Goal: Task Accomplishment & Management: Use online tool/utility

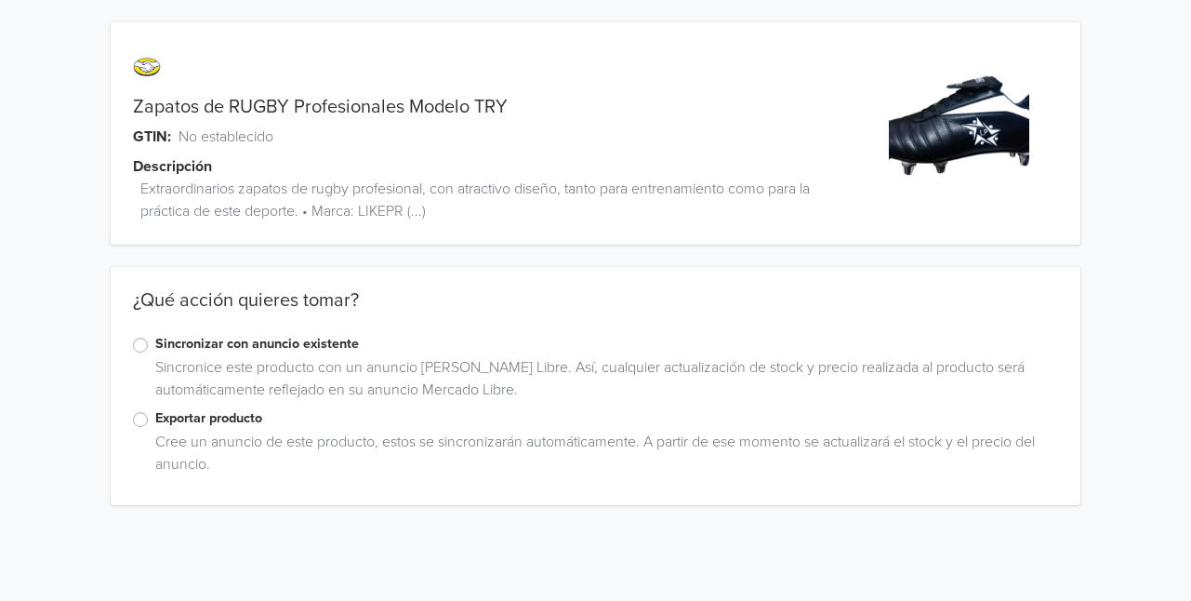
click at [155, 344] on label "Sincronizar con anuncio existente" at bounding box center [606, 344] width 903 height 20
click at [0, 0] on input "Sincronizar con anuncio existente" at bounding box center [0, 0] width 0 height 0
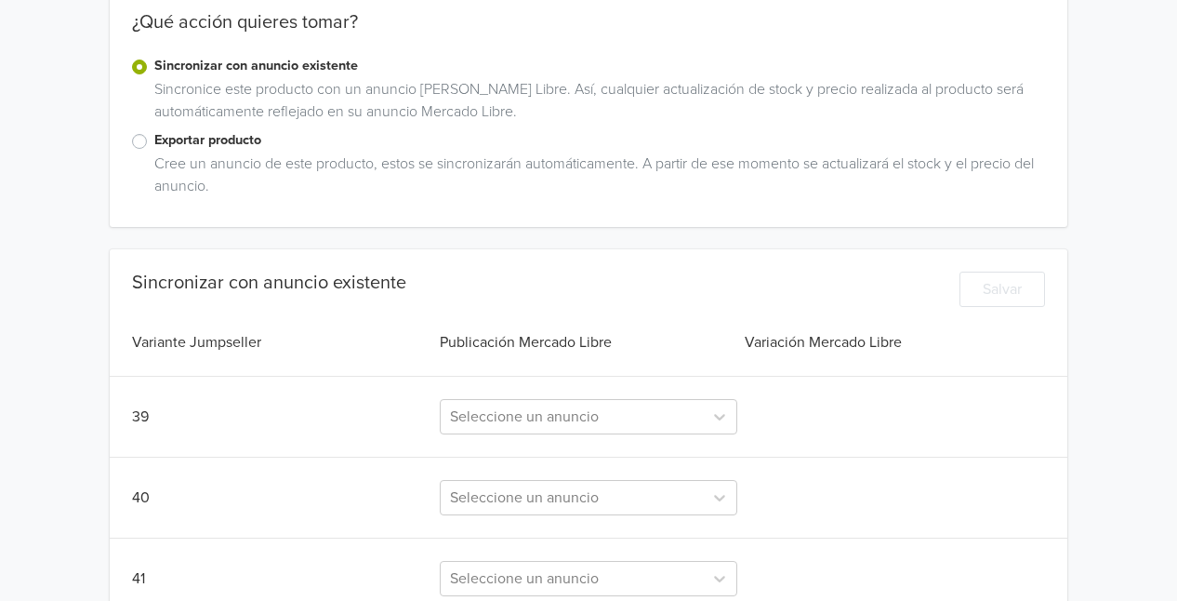
scroll to position [279, 0]
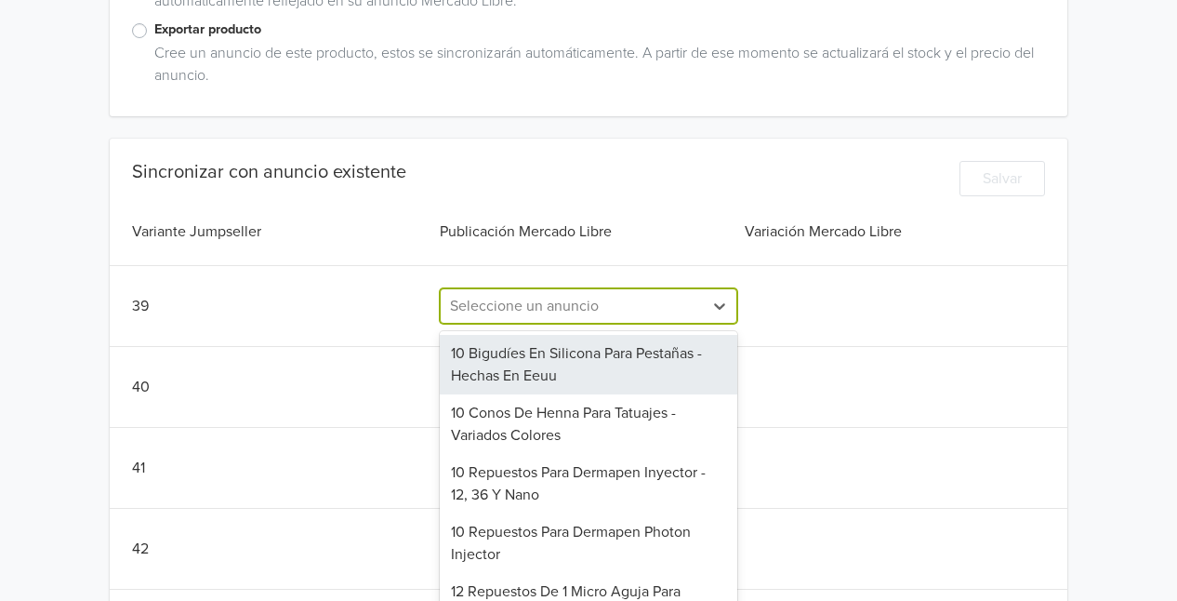
click at [625, 324] on div "310 results available. Use Up and Down to choose options, press Enter to select…" at bounding box center [588, 305] width 297 height 35
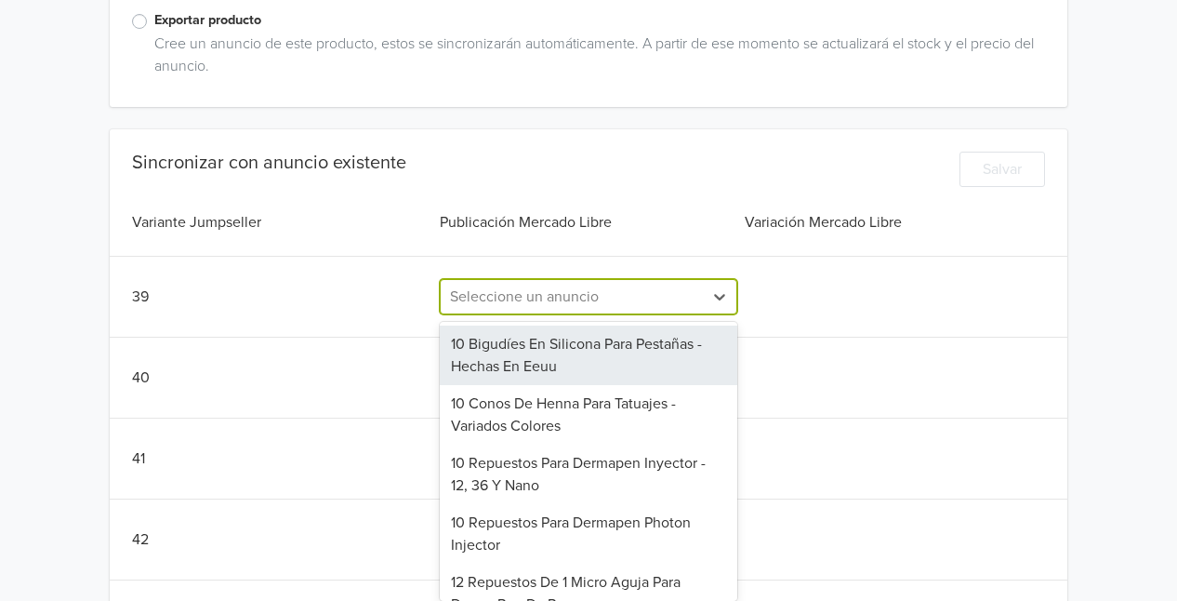
scroll to position [405, 0]
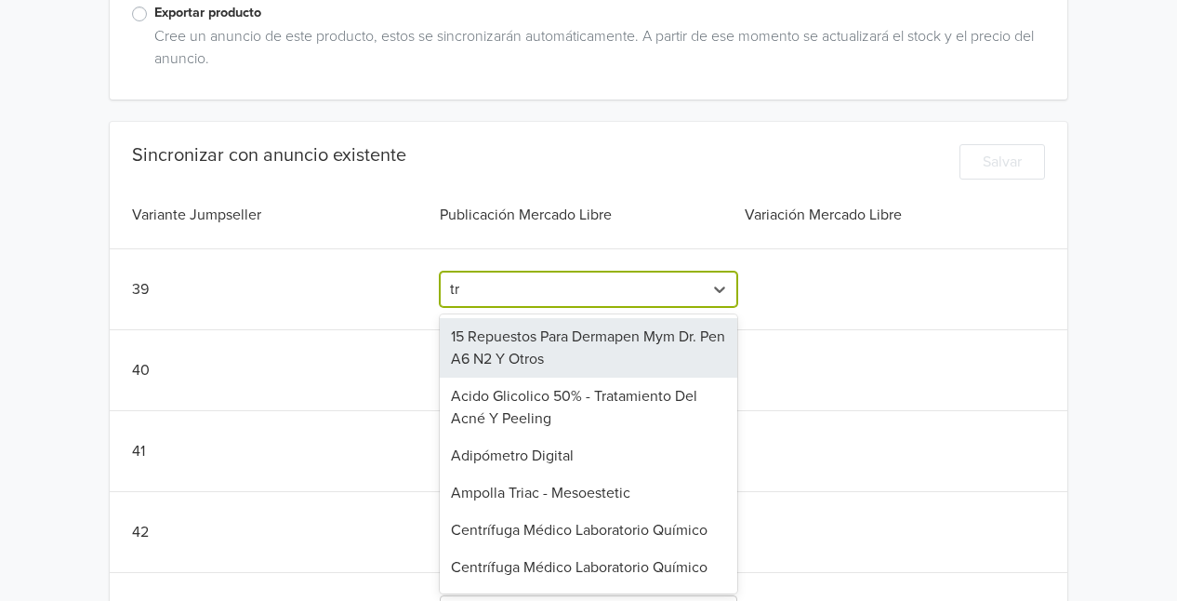
type input "try"
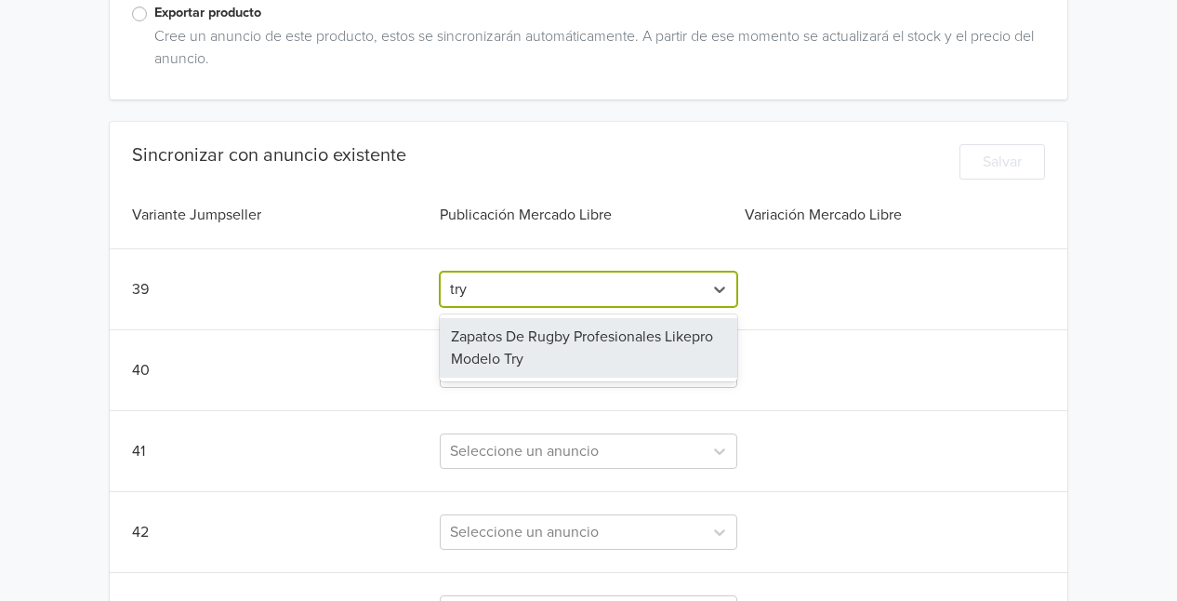
click at [587, 354] on div "Zapatos De Rugby Profesionales Likepro Modelo Try" at bounding box center [588, 348] width 297 height 60
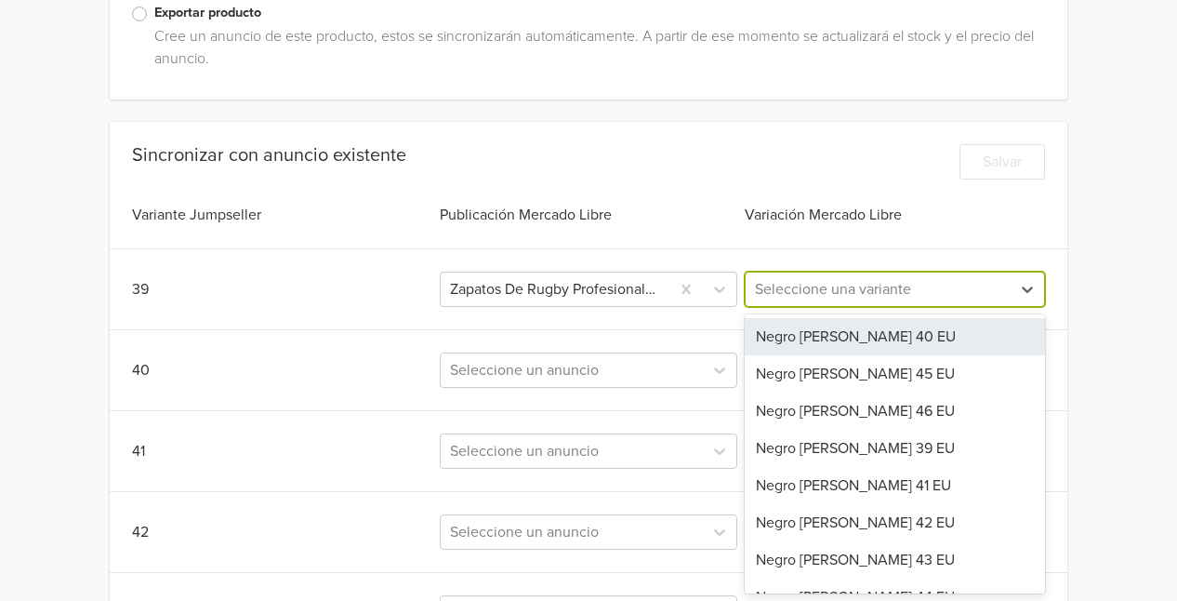
click at [859, 285] on div at bounding box center [878, 289] width 246 height 26
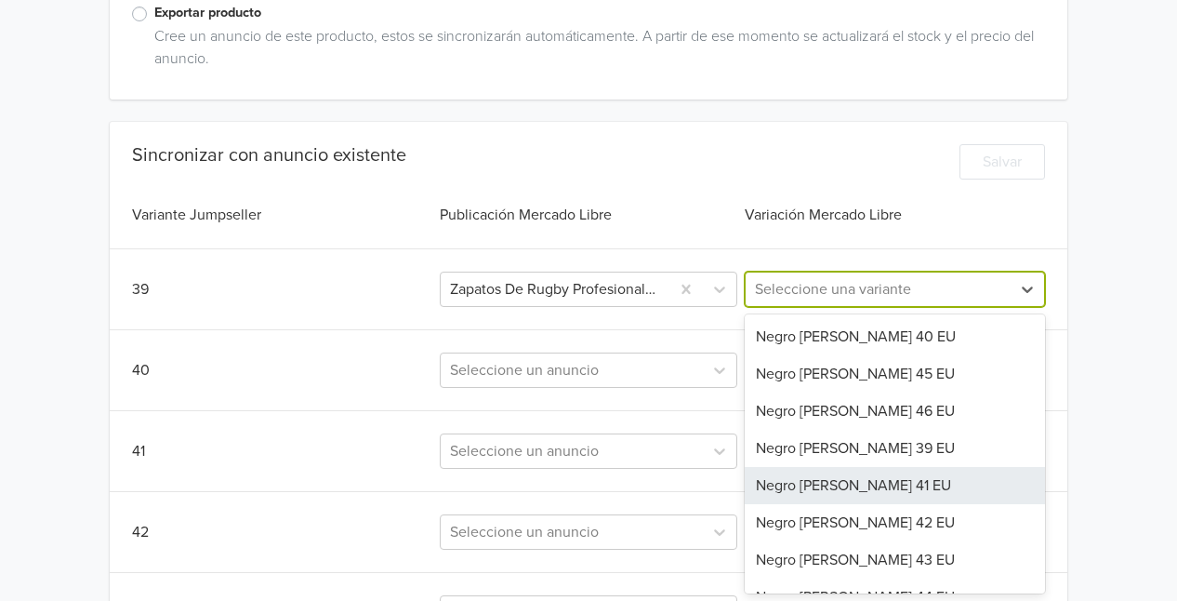
scroll to position [26, 0]
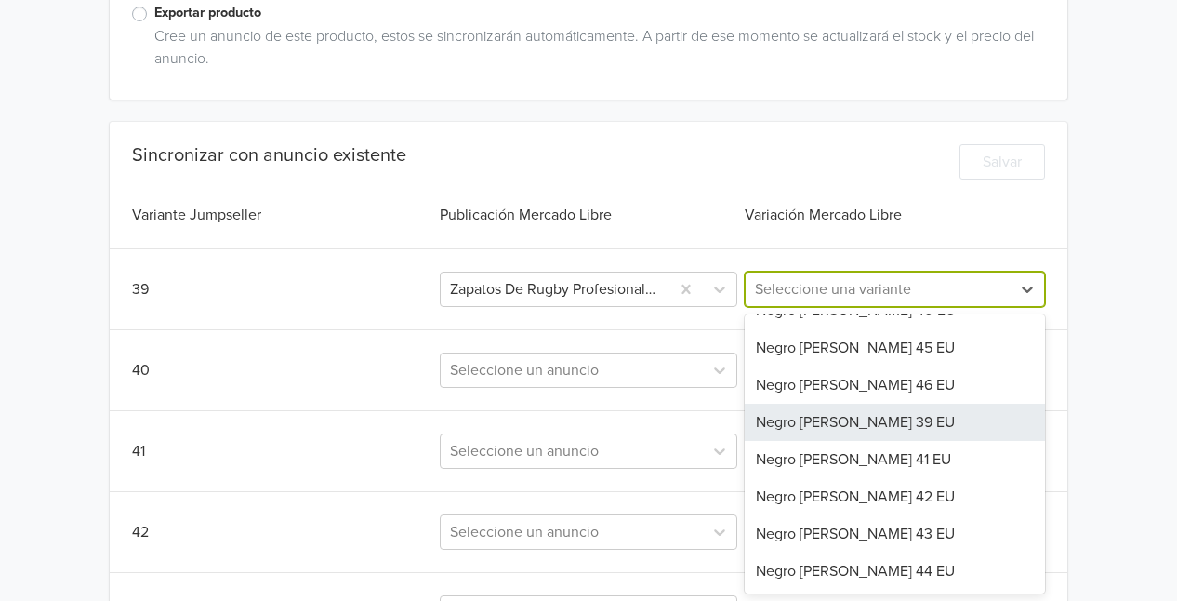
click at [829, 424] on div "Negro [PERSON_NAME] 39 EU" at bounding box center [895, 422] width 300 height 37
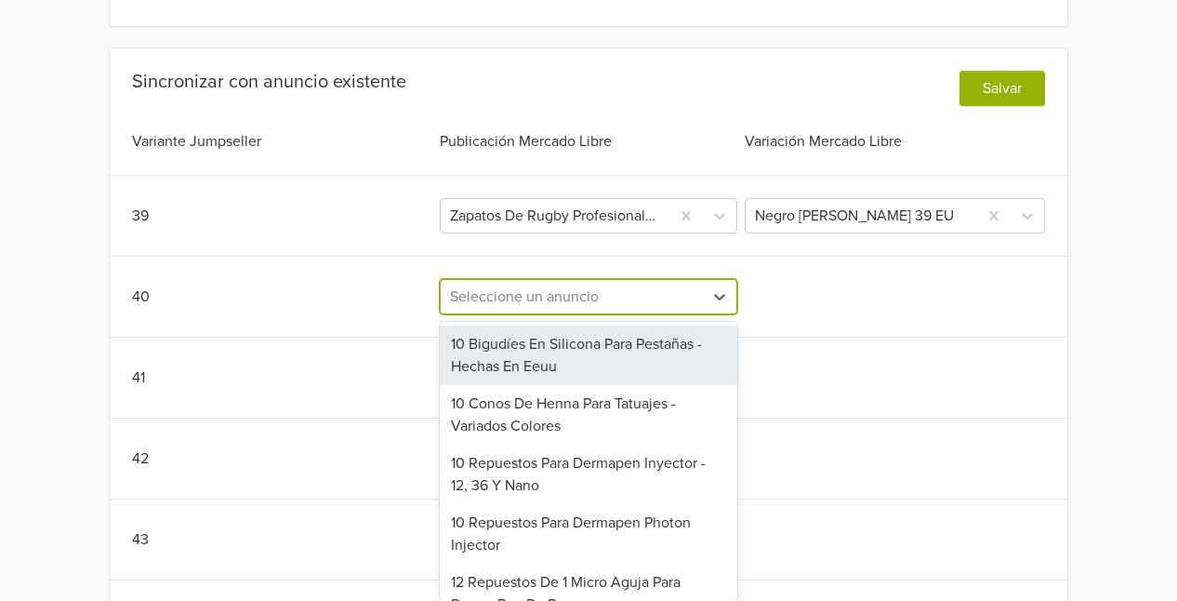
click at [547, 314] on div "310 results available. Use Up and Down to choose options, press Enter to select…" at bounding box center [588, 296] width 297 height 35
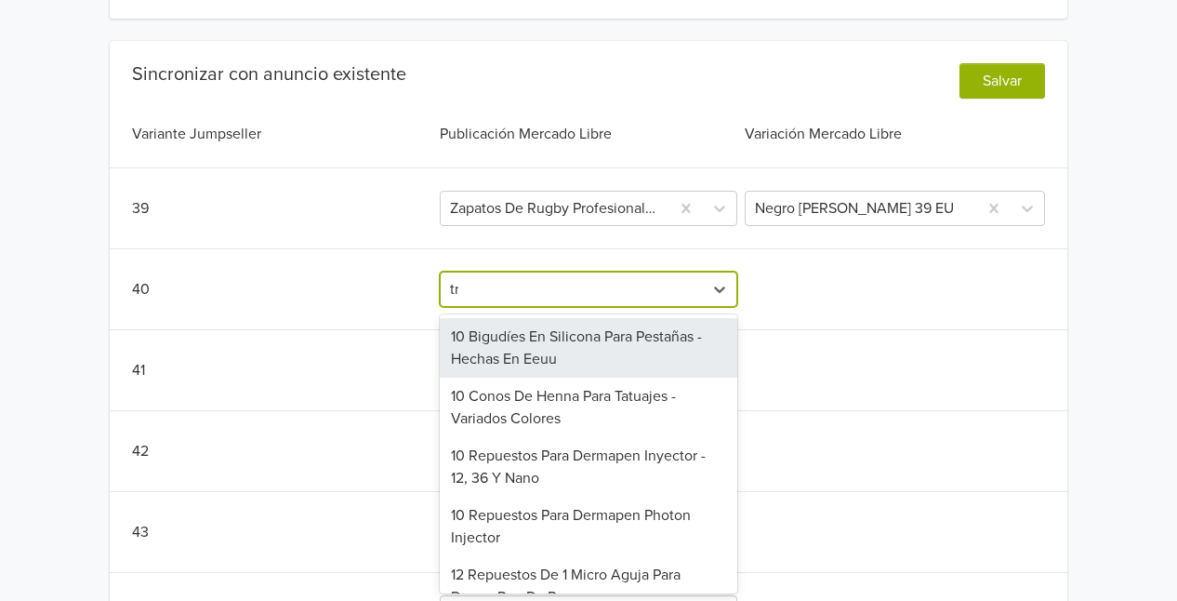
type input "try"
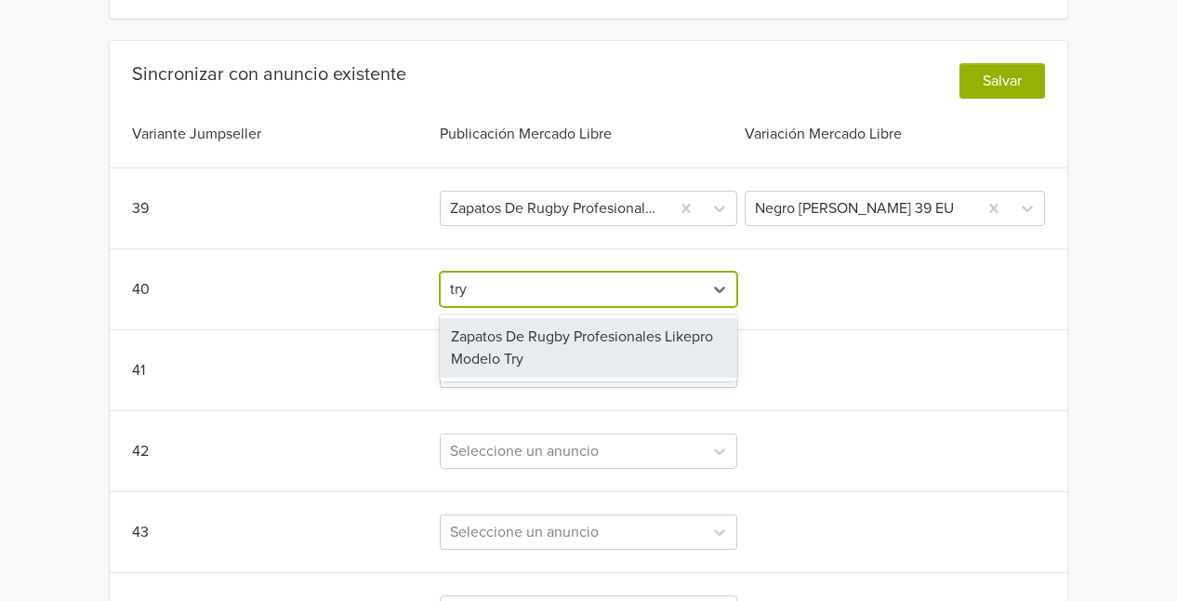
click at [552, 345] on div "Zapatos De Rugby Profesionales Likepro Modelo Try" at bounding box center [588, 348] width 297 height 60
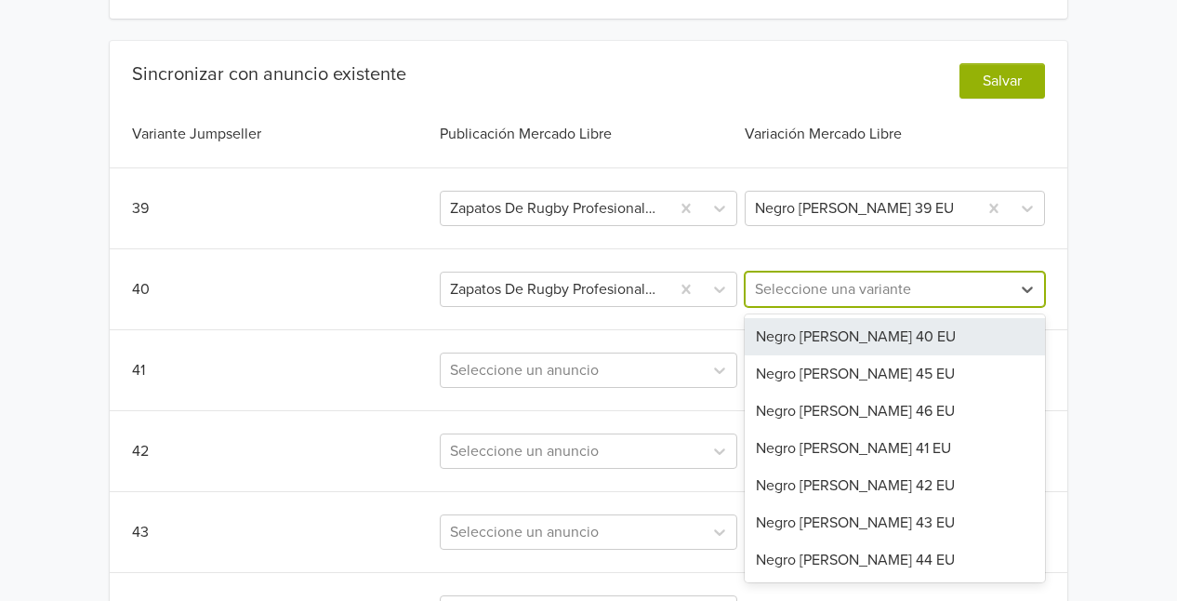
click at [816, 276] on div at bounding box center [878, 289] width 246 height 26
click at [832, 333] on div "Negro [PERSON_NAME] 40 EU" at bounding box center [895, 336] width 300 height 37
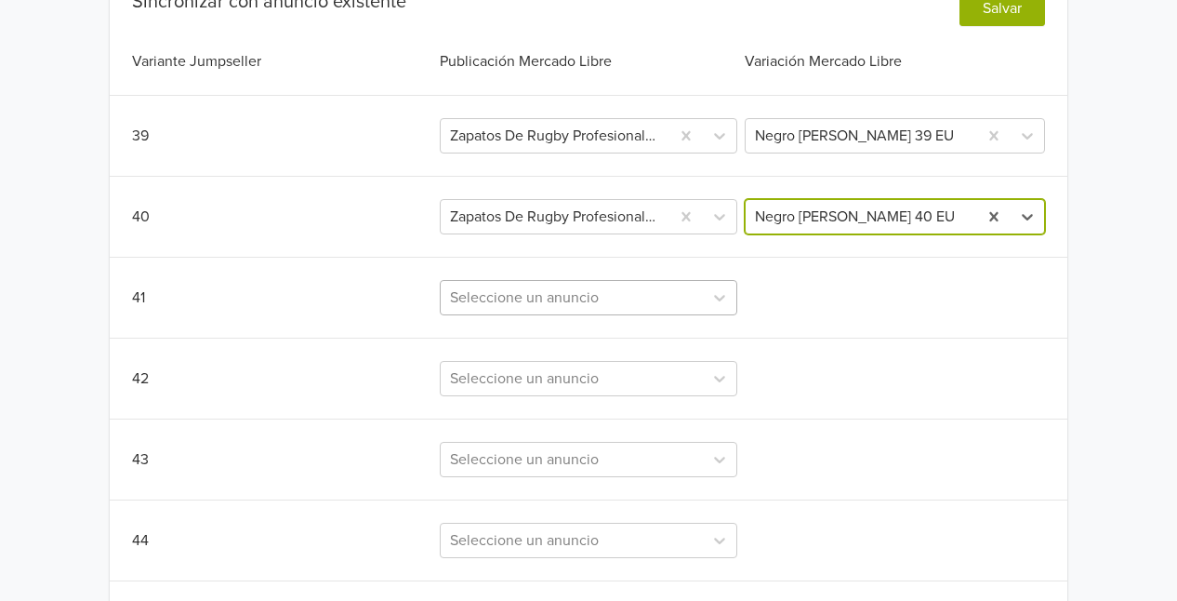
click at [559, 315] on div "Seleccione un anuncio" at bounding box center [588, 297] width 297 height 35
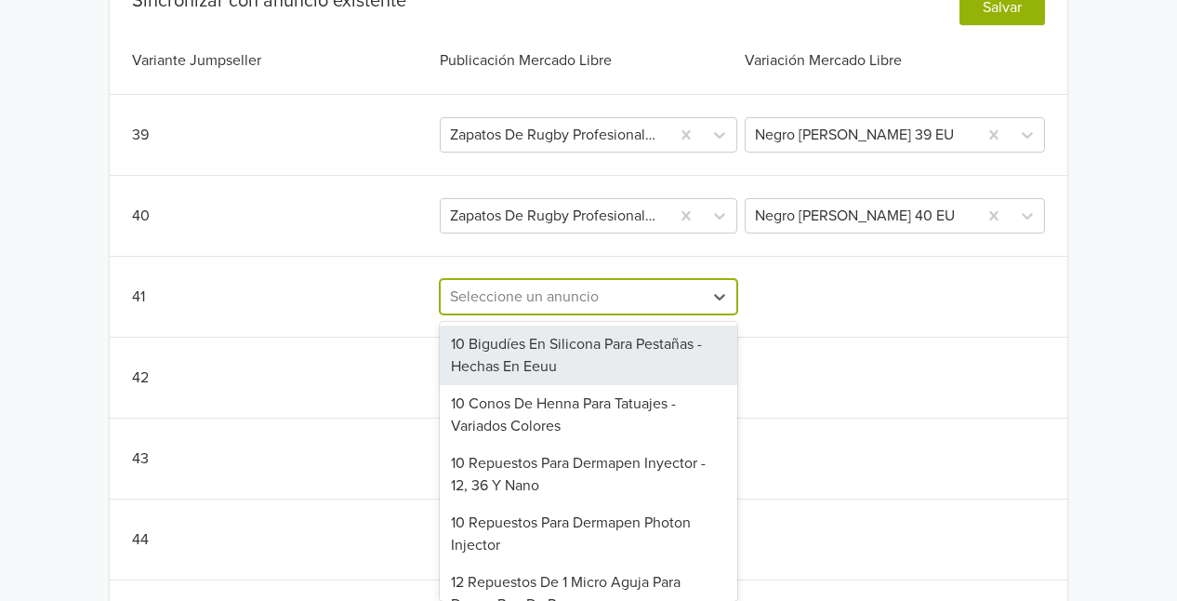
scroll to position [566, 0]
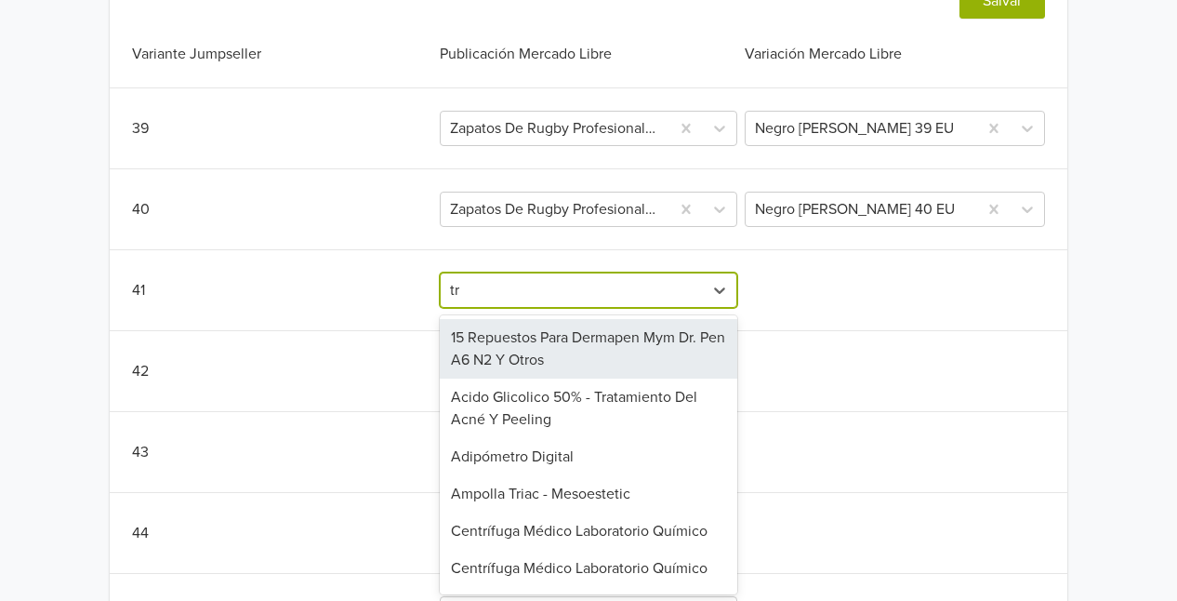
type input "try"
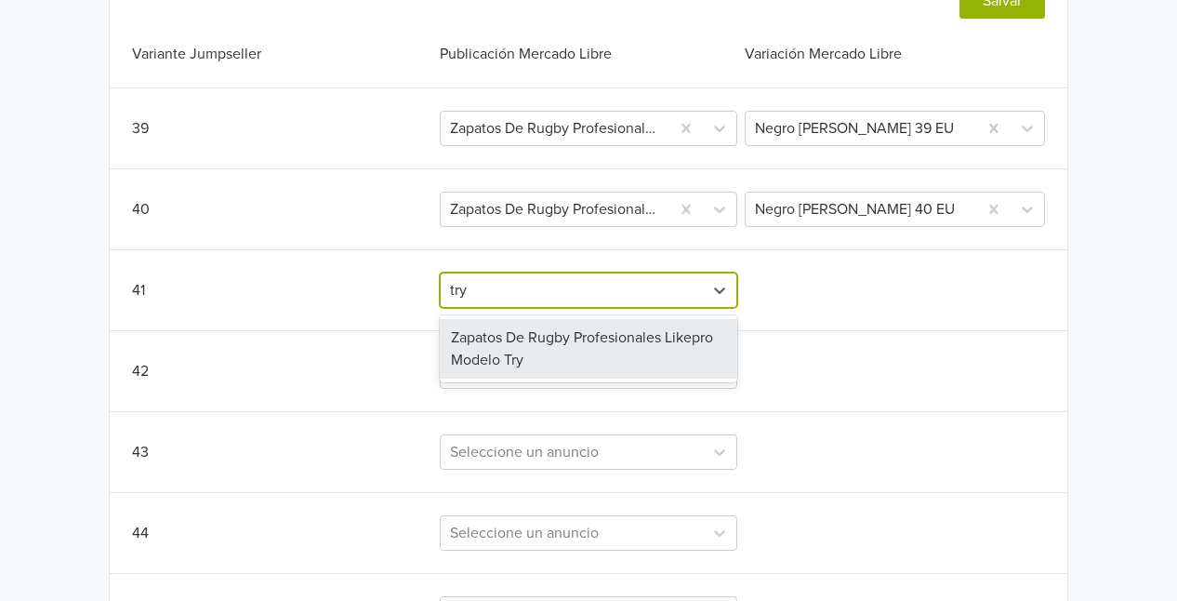
click at [569, 344] on div "Zapatos De Rugby Profesionales Likepro Modelo Try" at bounding box center [588, 349] width 297 height 60
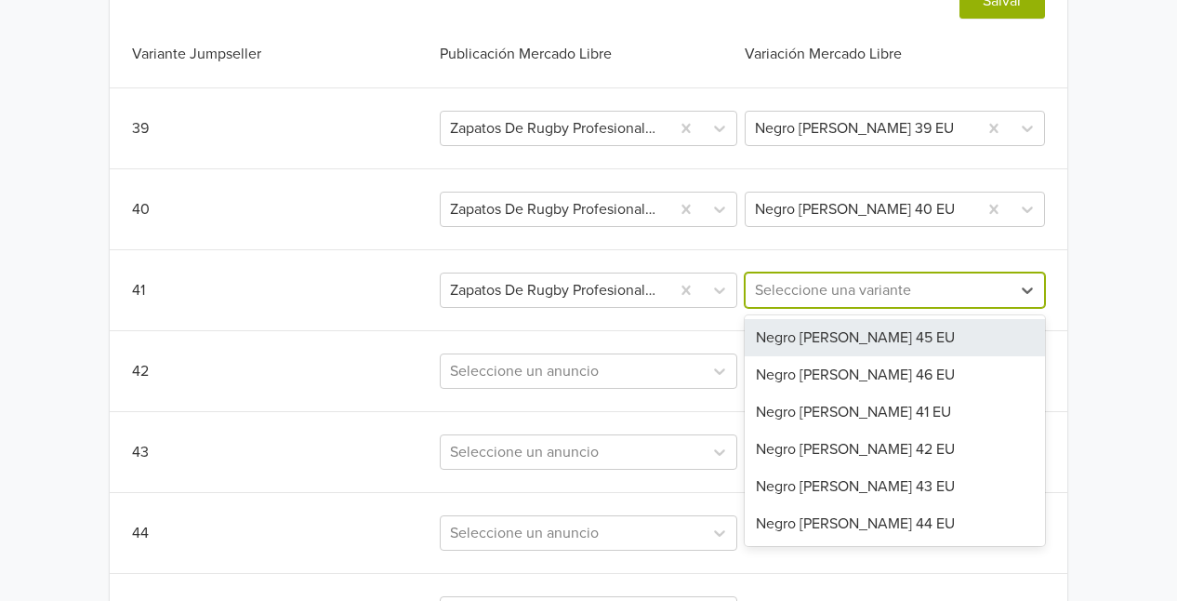
click at [861, 285] on div at bounding box center [878, 290] width 246 height 26
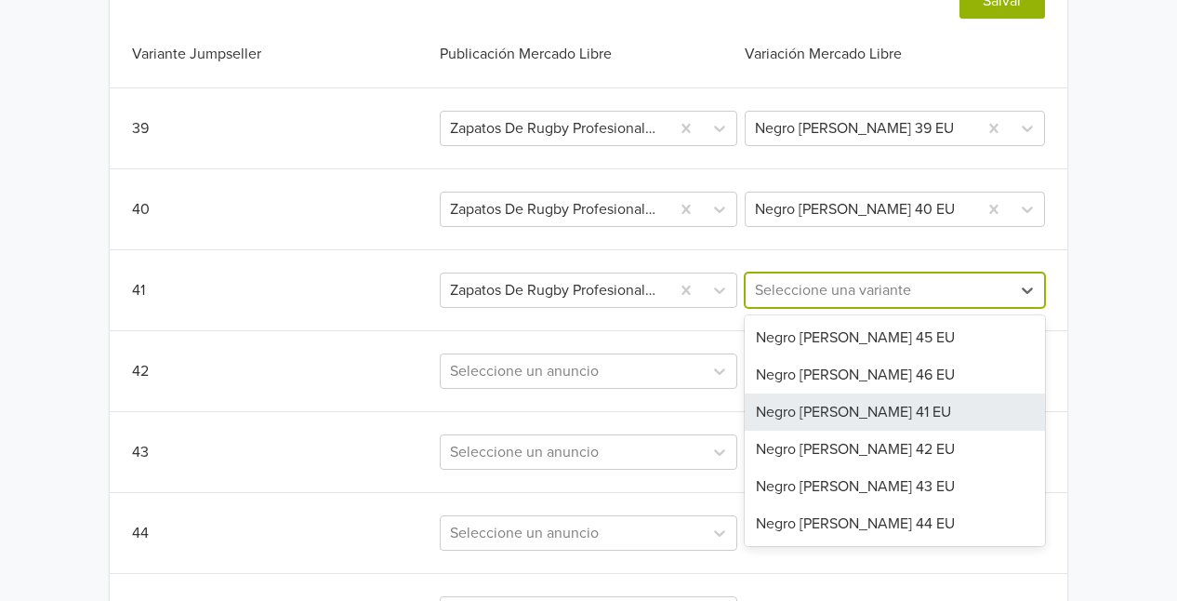
click at [824, 404] on div "Negro [PERSON_NAME] 41 EU" at bounding box center [895, 411] width 300 height 37
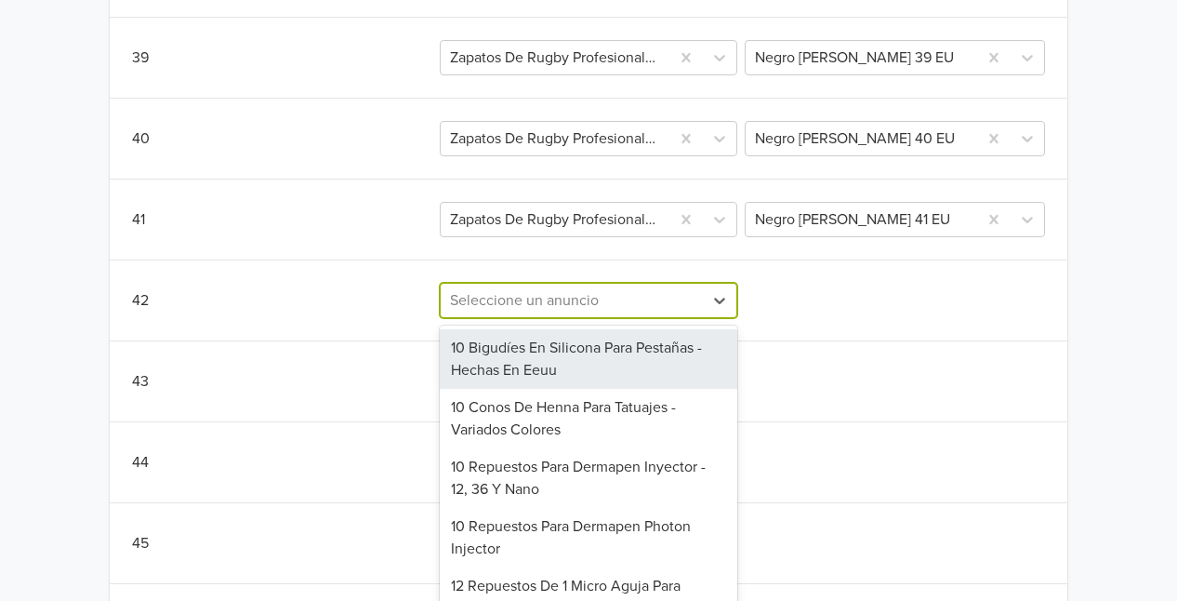
click at [627, 318] on div "310 results available. Use Up and Down to choose options, press Enter to select…" at bounding box center [588, 300] width 297 height 35
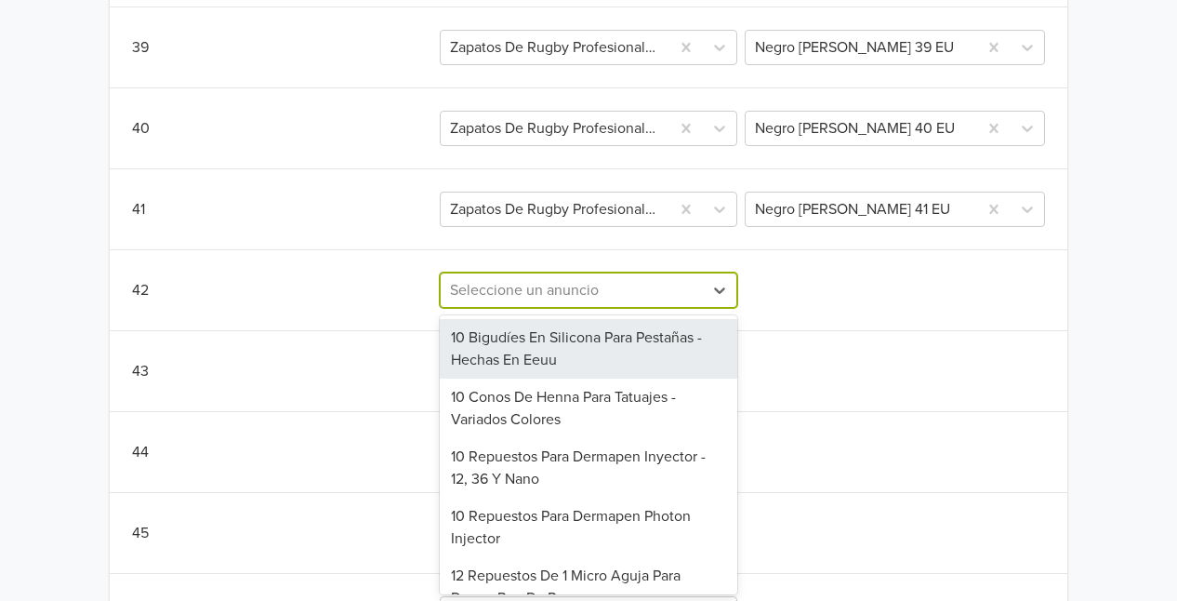
scroll to position [647, 0]
type input "try"
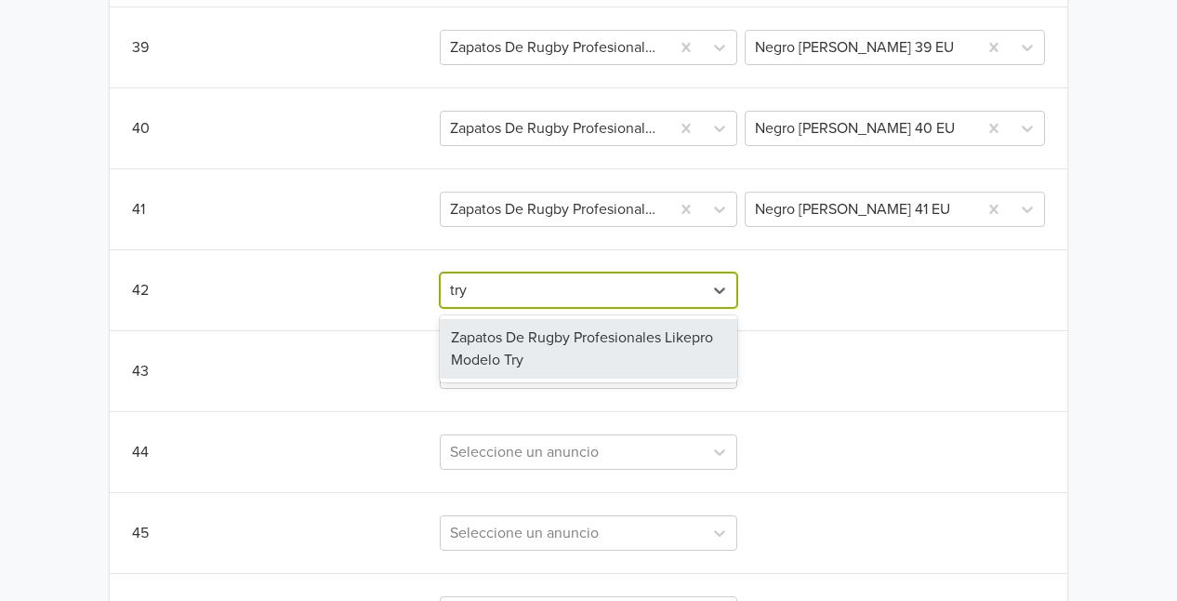
click at [649, 338] on div "Zapatos De Rugby Profesionales Likepro Modelo Try" at bounding box center [588, 349] width 297 height 60
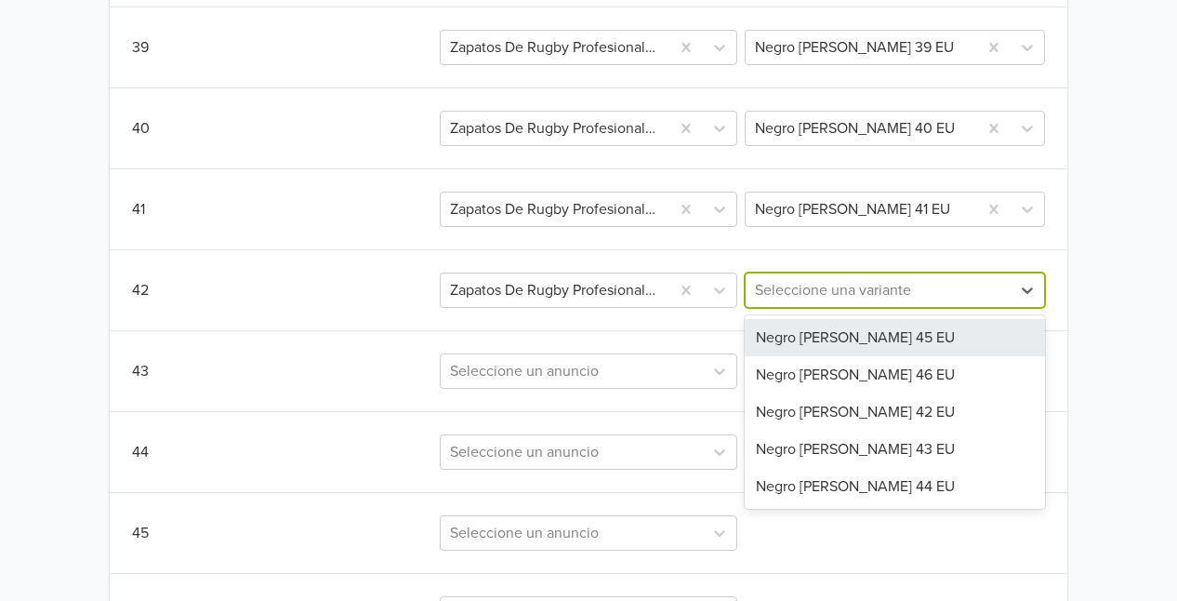
click at [796, 288] on div at bounding box center [878, 290] width 246 height 26
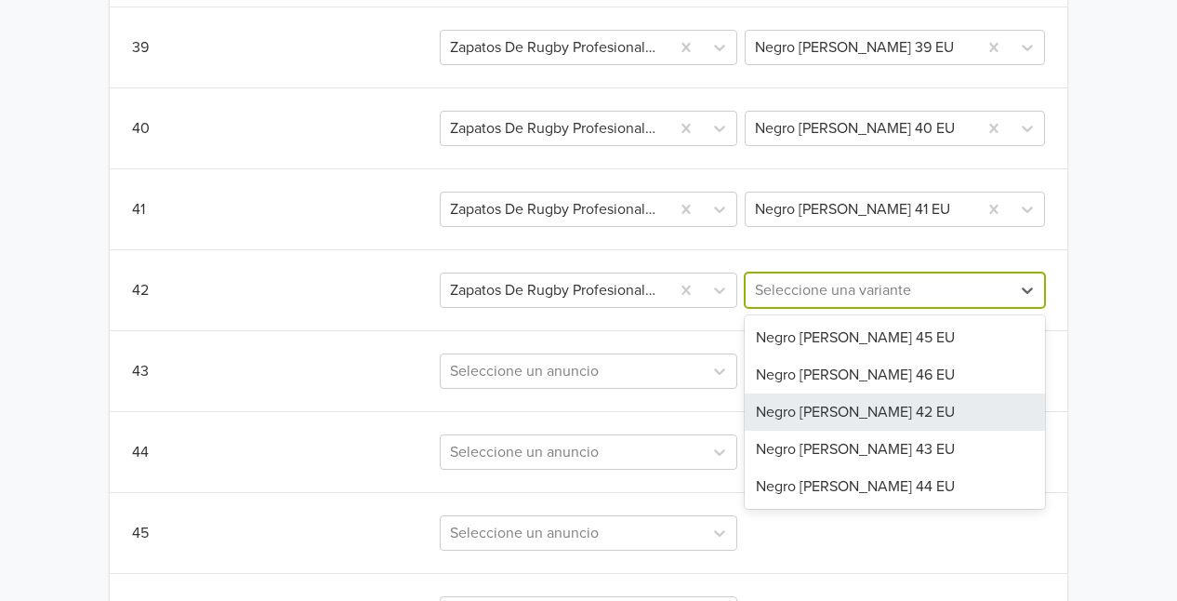
click at [792, 413] on div "Negro [PERSON_NAME] 42 EU" at bounding box center [895, 411] width 300 height 37
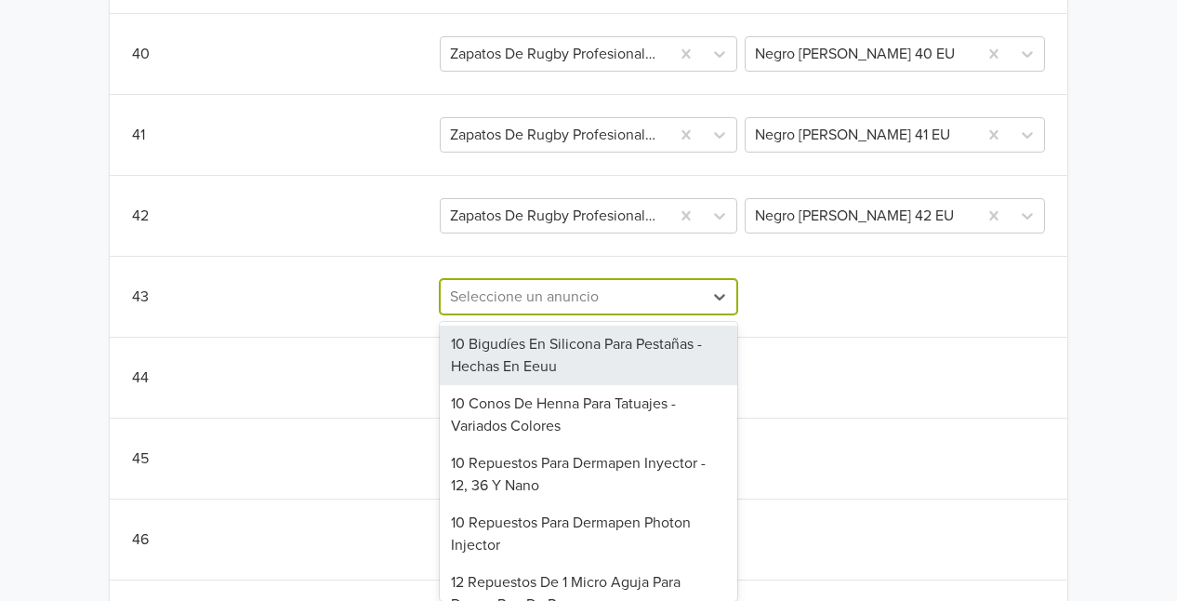
click at [604, 314] on div "310 results available. Use Up and Down to choose options, press Enter to select…" at bounding box center [588, 296] width 297 height 35
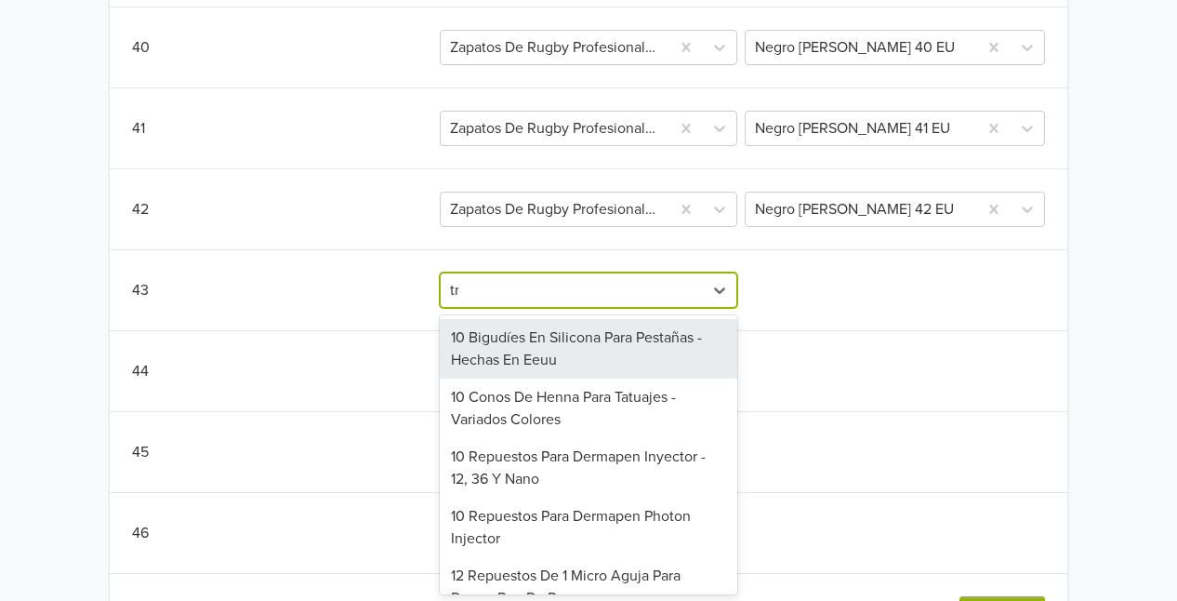
type input "try"
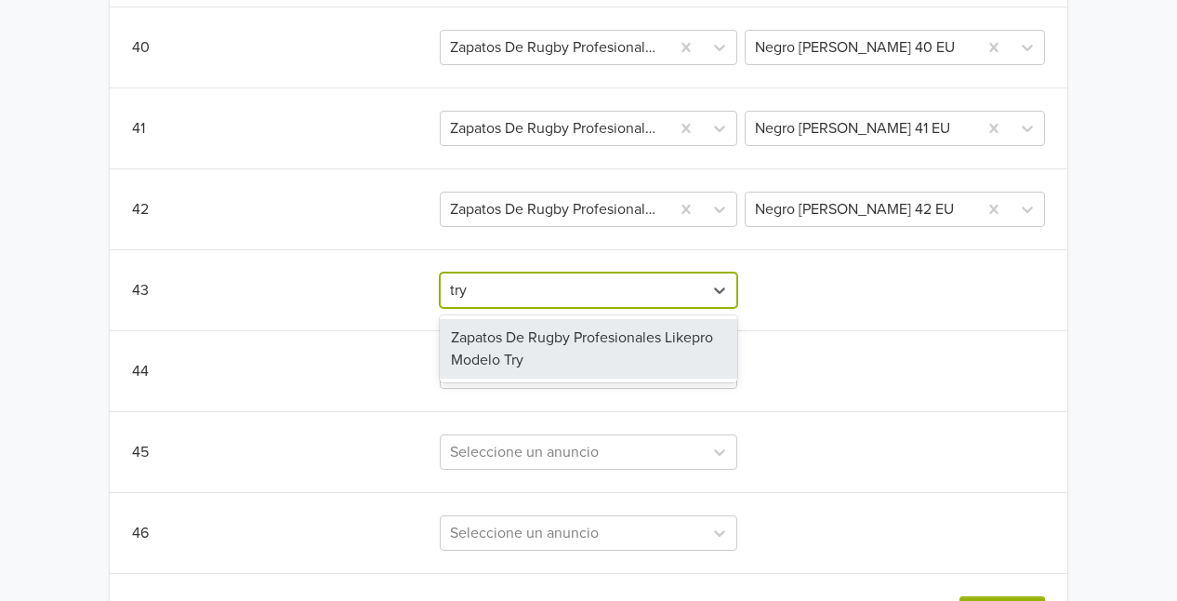
click at [604, 365] on div "Zapatos De Rugby Profesionales Likepro Modelo Try" at bounding box center [588, 349] width 297 height 60
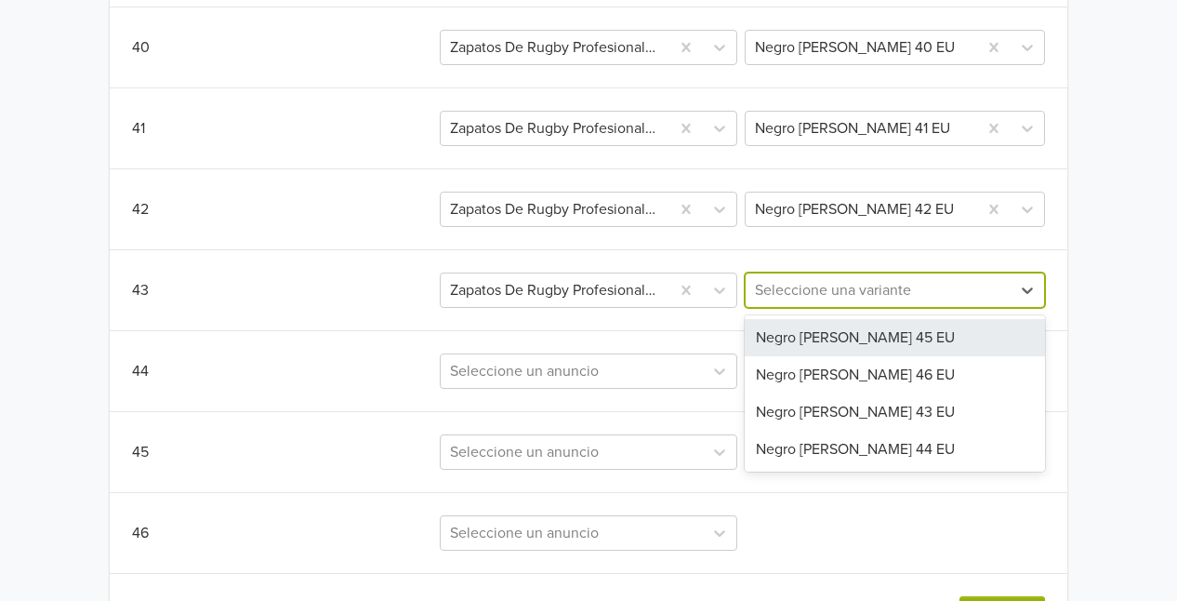
click at [807, 289] on div at bounding box center [878, 290] width 246 height 26
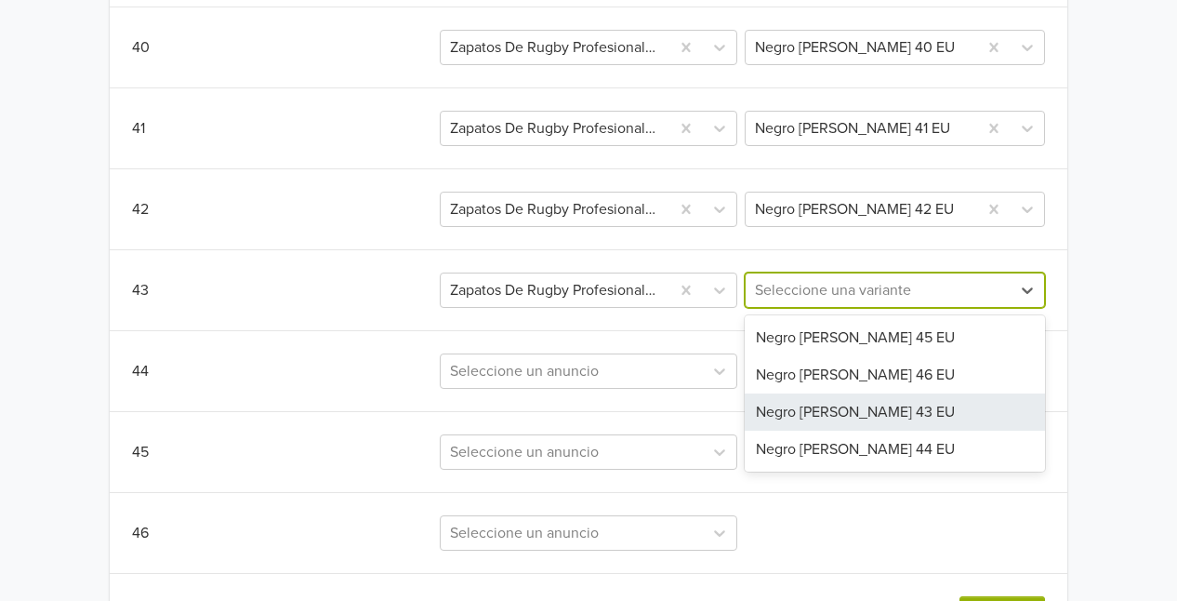
click at [801, 414] on div "Negro [PERSON_NAME] 43 EU" at bounding box center [895, 411] width 300 height 37
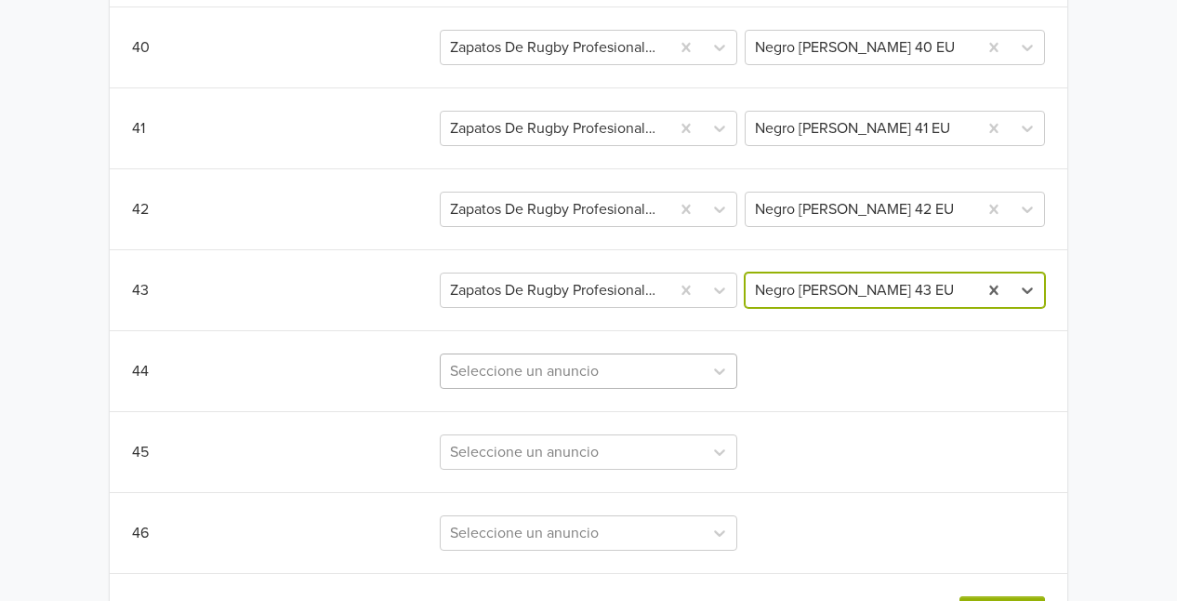
scroll to position [801, 0]
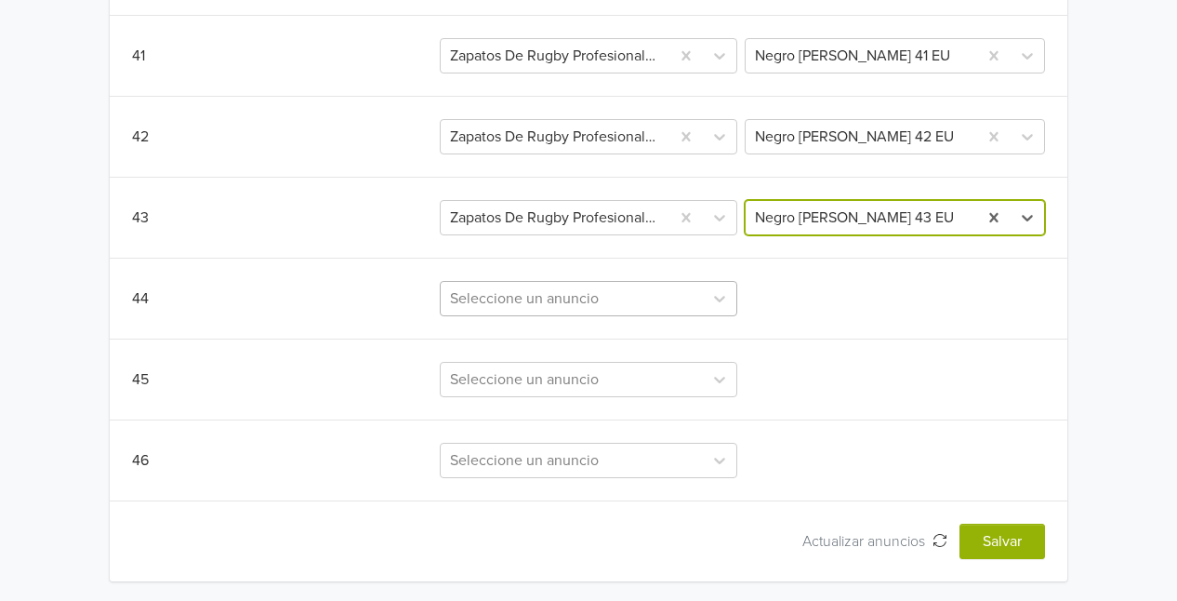
click at [619, 316] on div "Seleccione un anuncio" at bounding box center [588, 298] width 297 height 35
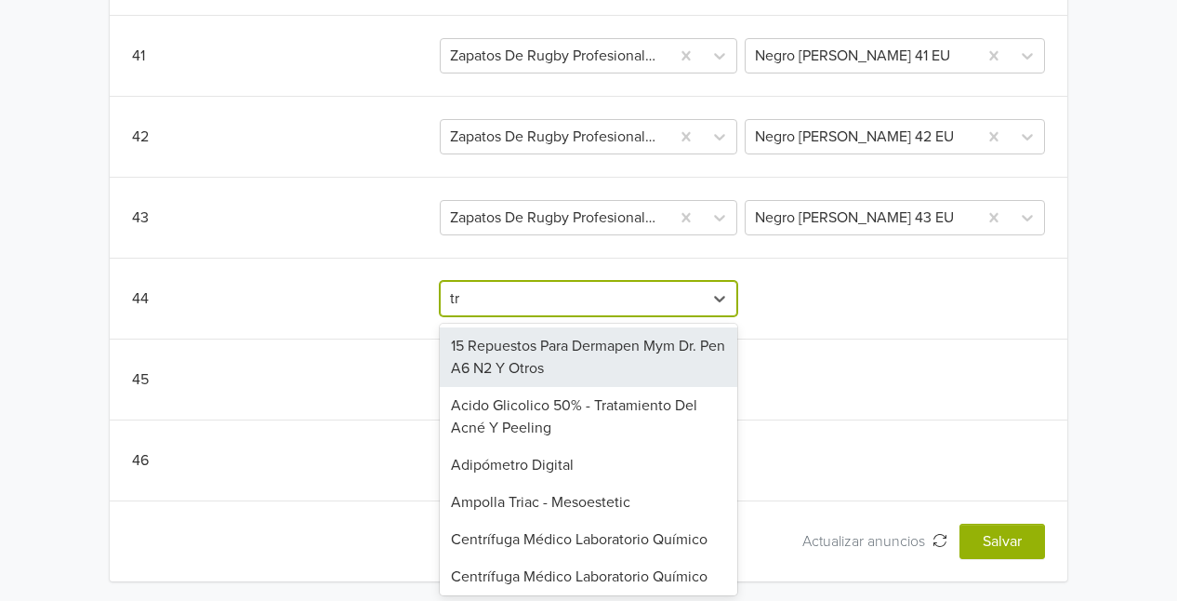
type input "try"
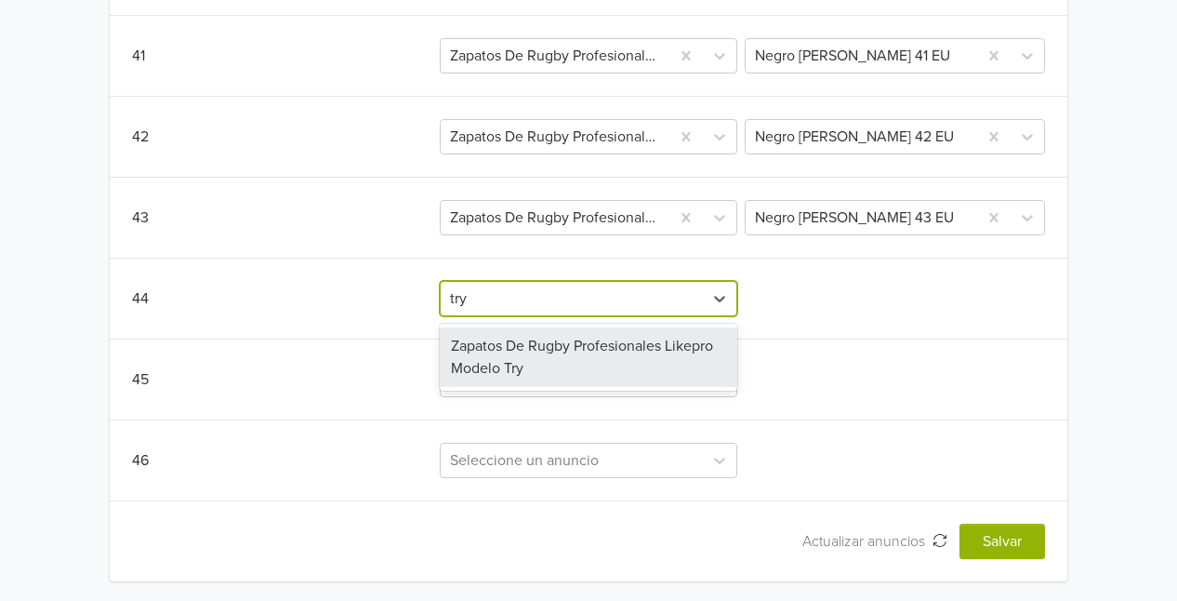
click at [619, 361] on div "Zapatos De Rugby Profesionales Likepro Modelo Try" at bounding box center [588, 357] width 297 height 60
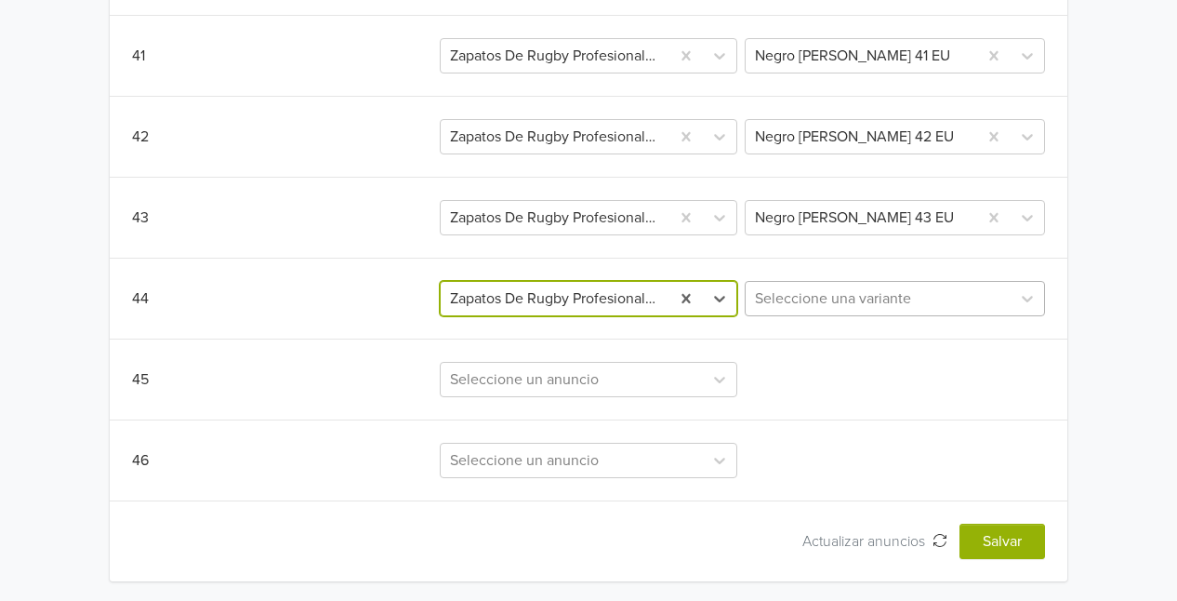
click at [896, 299] on div at bounding box center [878, 298] width 246 height 26
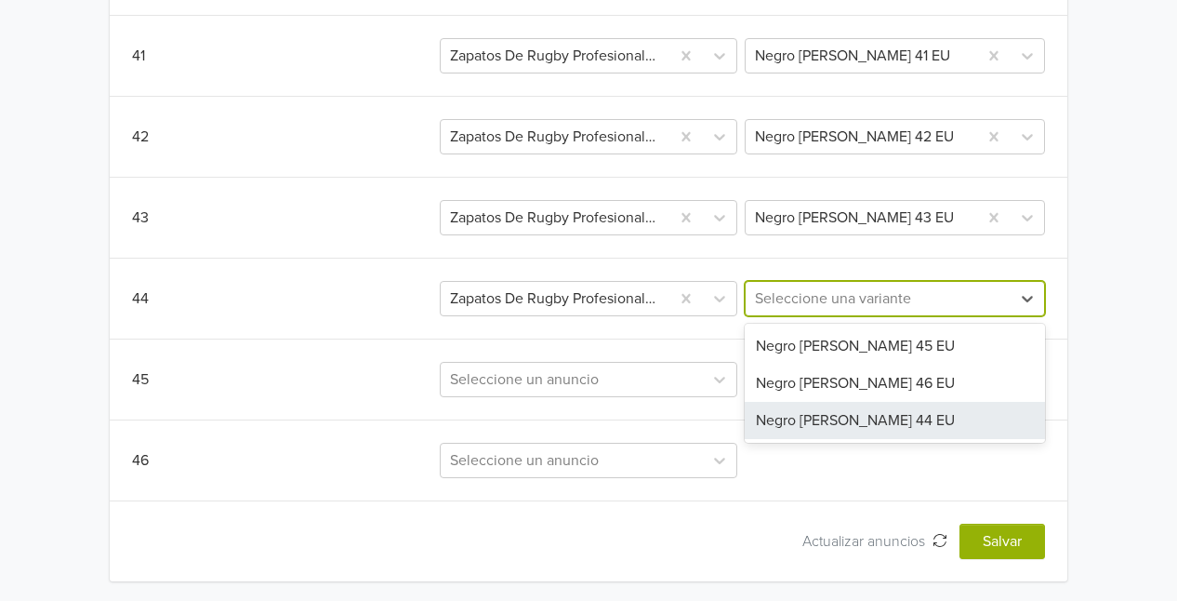
click at [809, 430] on div "Negro [PERSON_NAME] 44 EU" at bounding box center [895, 420] width 300 height 37
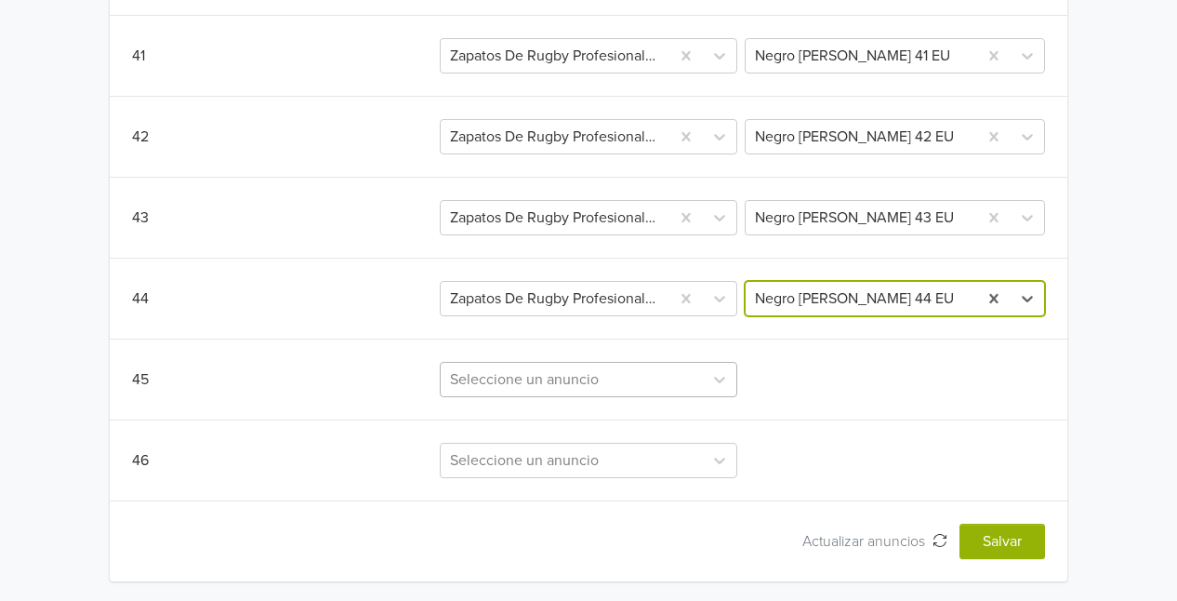
click at [573, 371] on div at bounding box center [571, 379] width 243 height 26
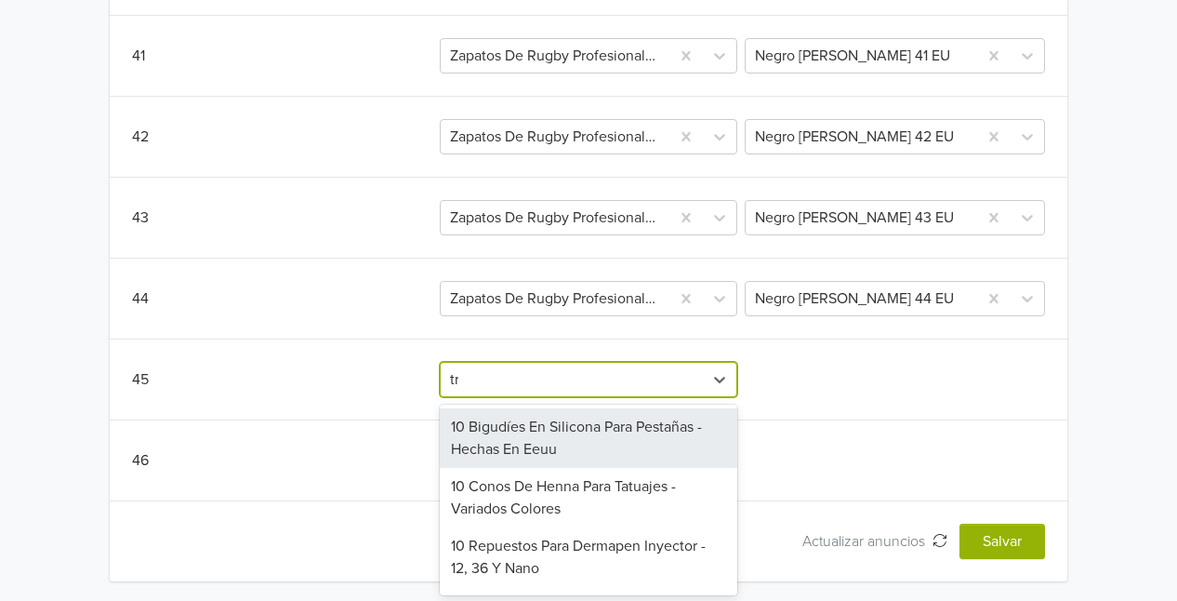
type input "try"
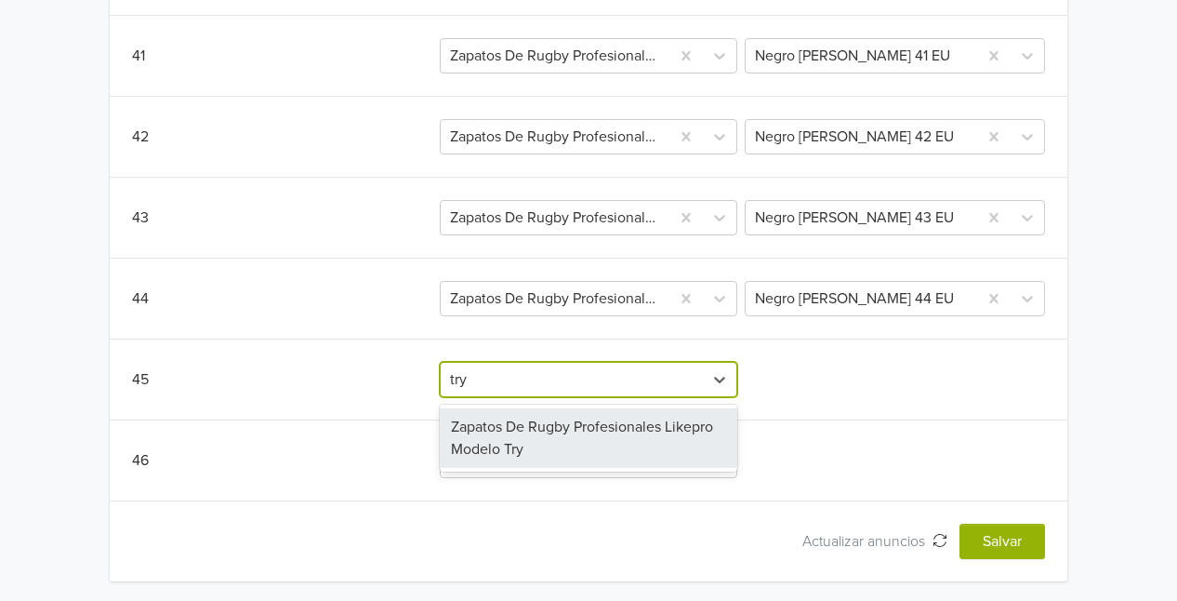
click at [605, 420] on div "Zapatos De Rugby Profesionales Likepro Modelo Try" at bounding box center [588, 438] width 297 height 60
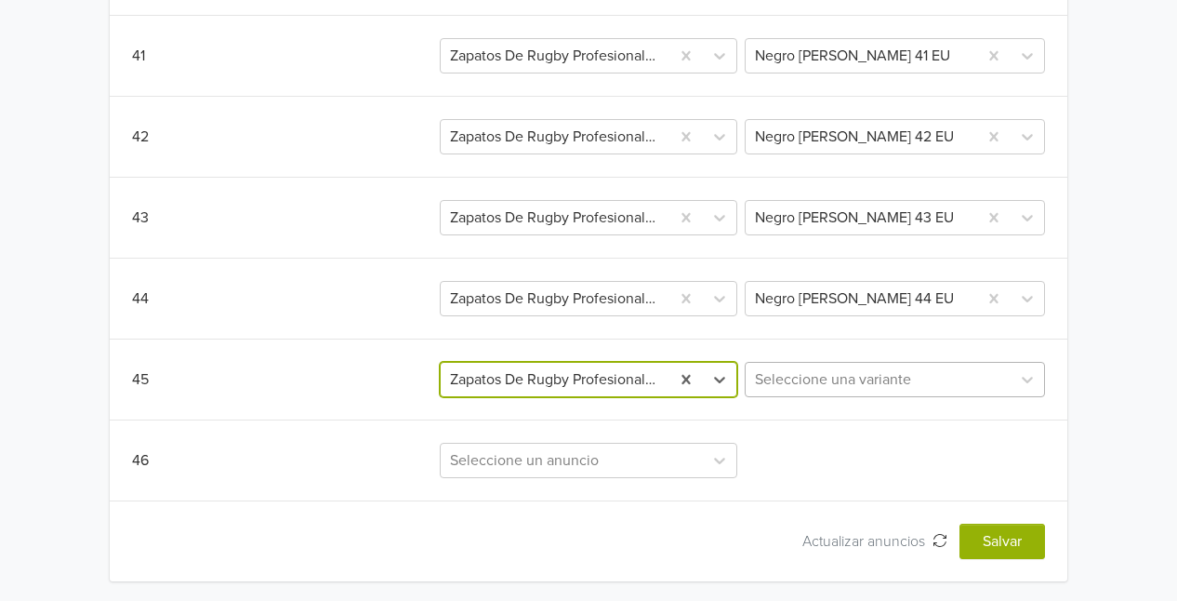
click at [845, 368] on div at bounding box center [878, 379] width 246 height 26
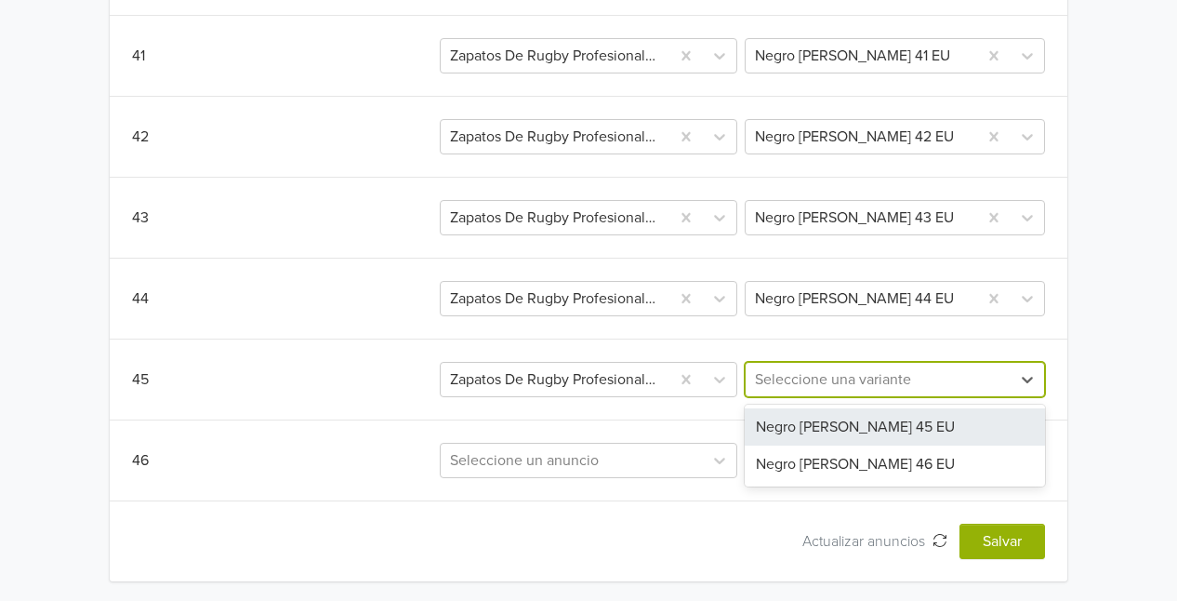
click at [862, 418] on div "Negro [PERSON_NAME] 45 EU" at bounding box center [895, 426] width 300 height 37
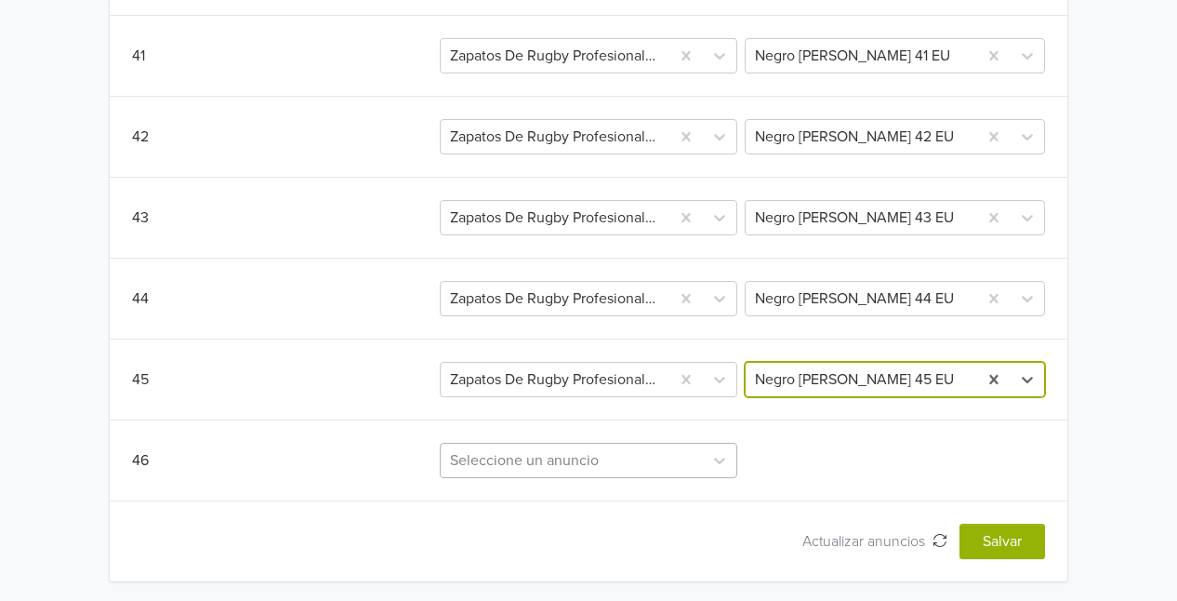
scroll to position [962, 0]
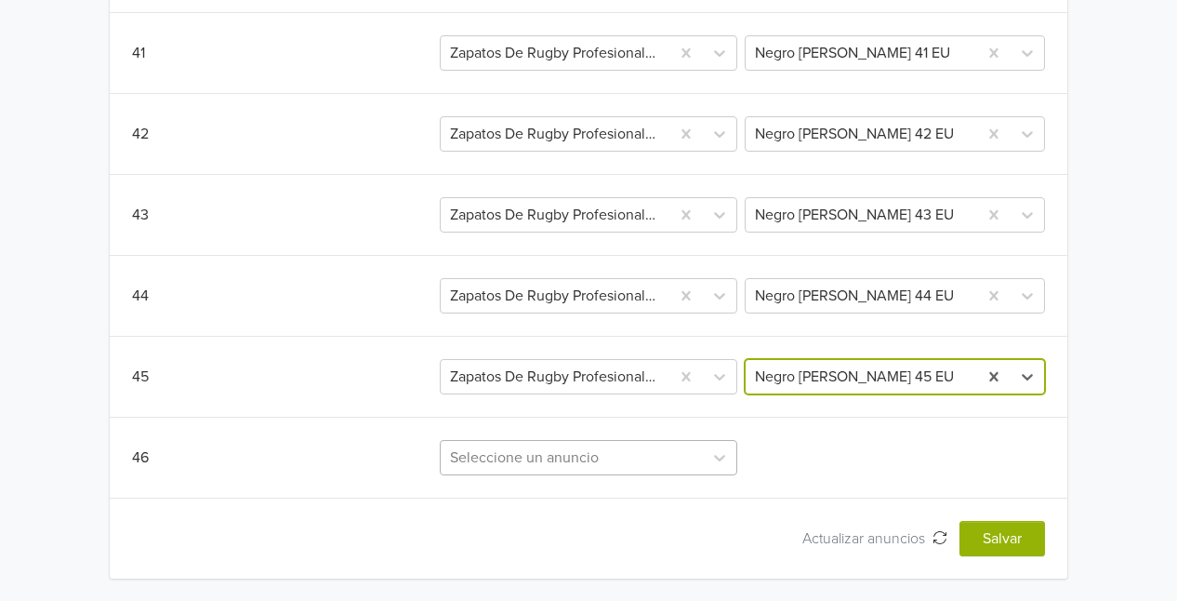
click at [566, 457] on div "Seleccione un anuncio" at bounding box center [588, 457] width 297 height 35
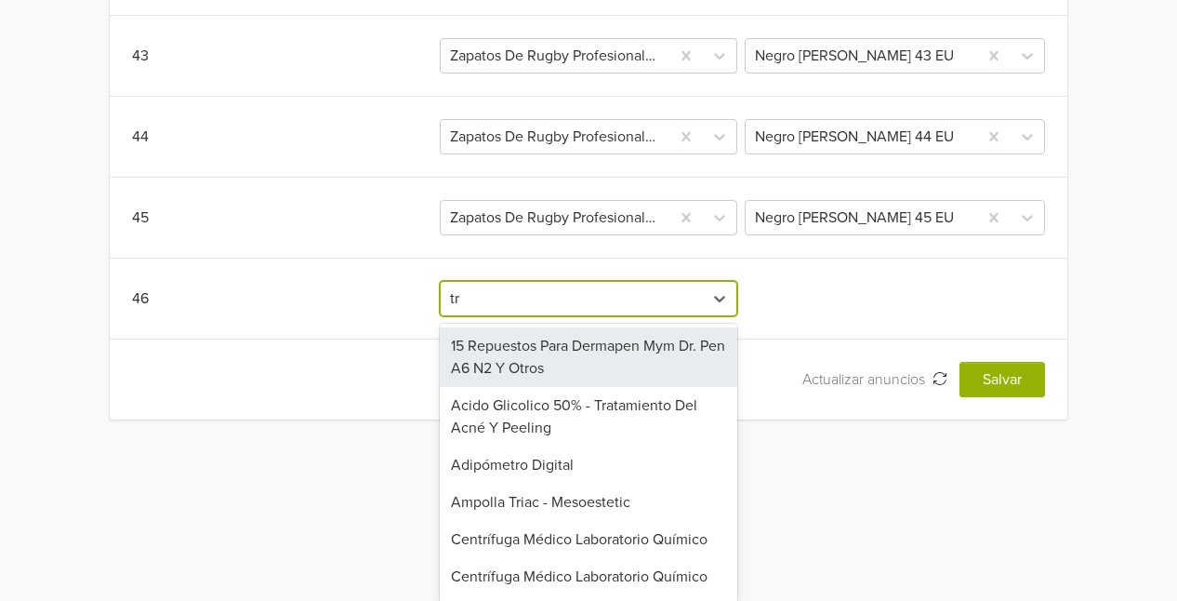
type input "try"
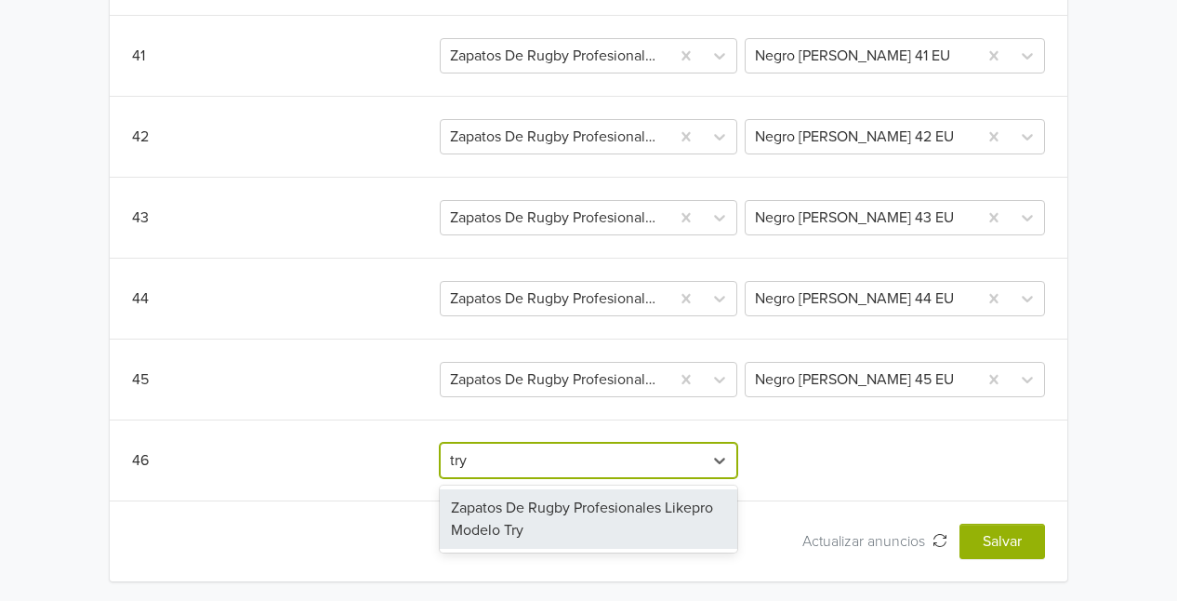
click at [640, 515] on div "Zapatos De Rugby Profesionales Likepro Modelo Try" at bounding box center [588, 519] width 297 height 60
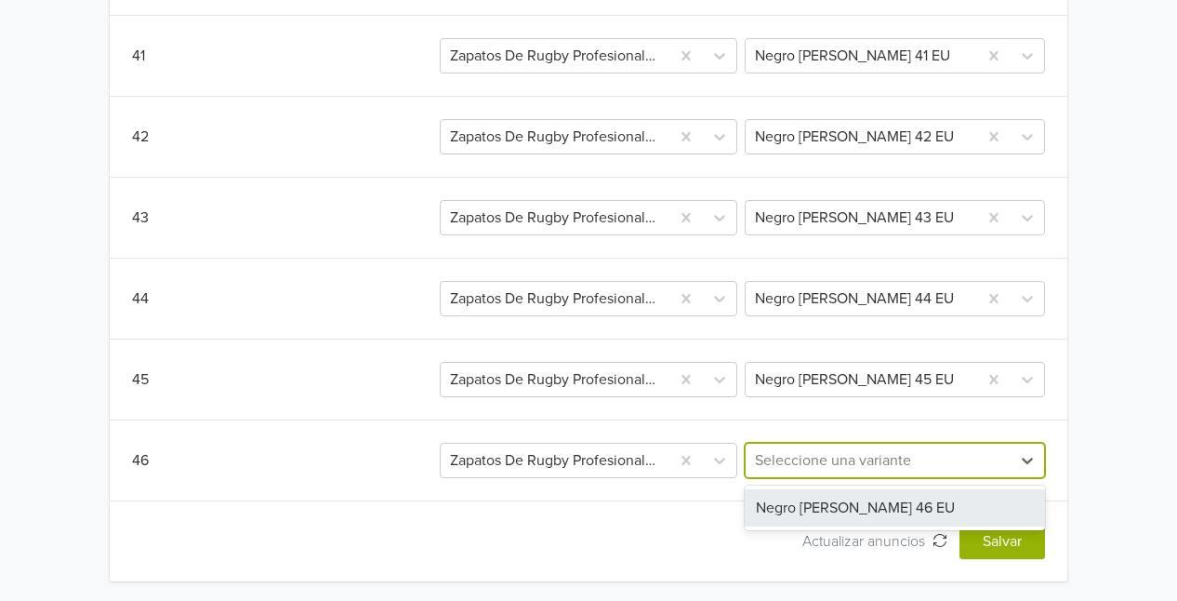
click at [859, 462] on div at bounding box center [878, 460] width 246 height 26
click at [851, 503] on div "Negro [PERSON_NAME] 46 EU" at bounding box center [895, 507] width 300 height 37
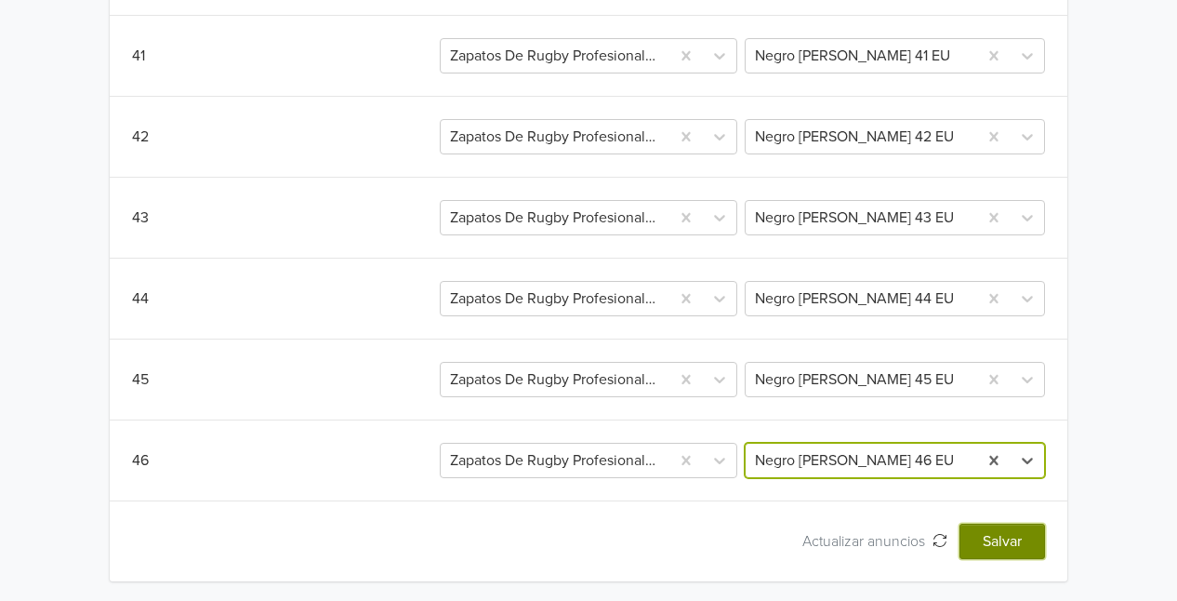
click at [1004, 536] on button "Salvar" at bounding box center [1003, 540] width 86 height 35
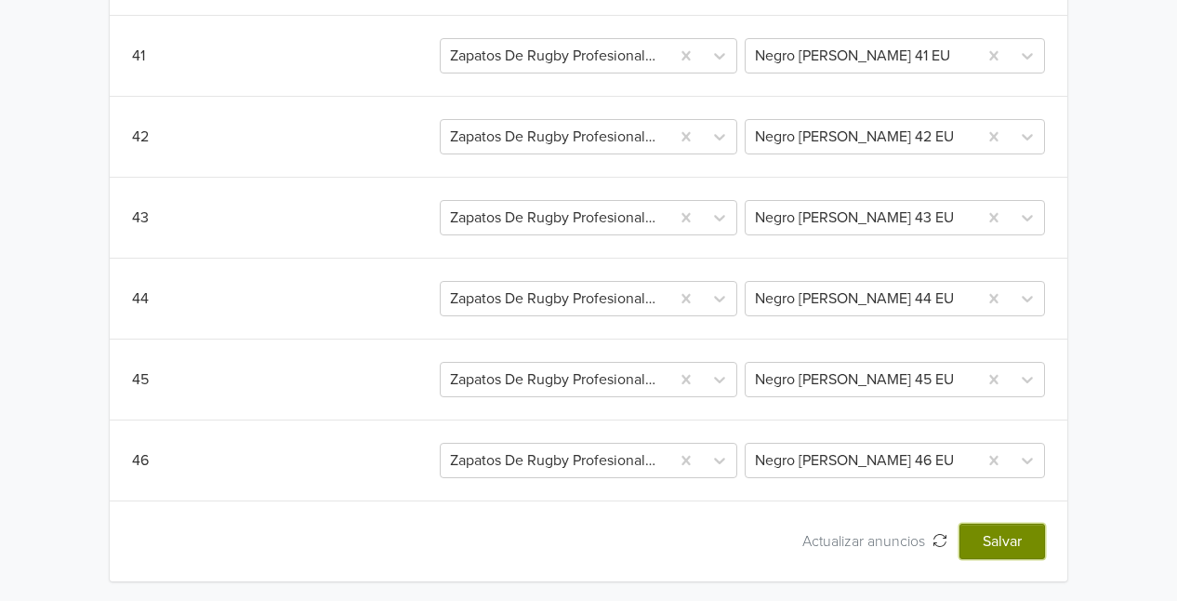
click at [1004, 536] on button "Salvar" at bounding box center [1003, 540] width 86 height 35
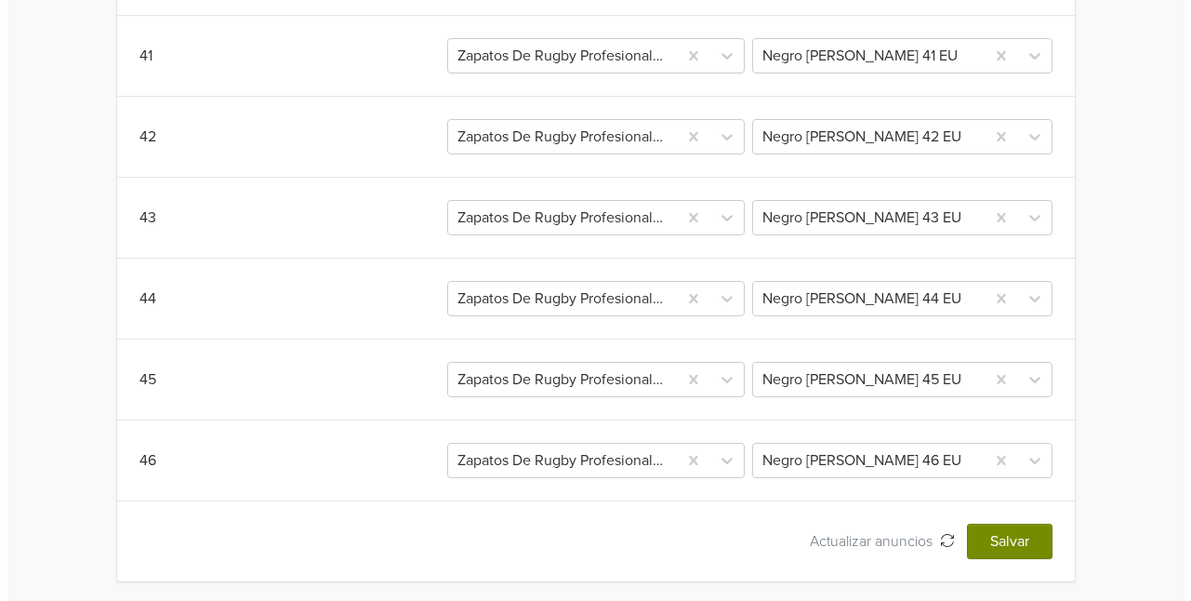
scroll to position [0, 0]
